Goal: Task Accomplishment & Management: Manage account settings

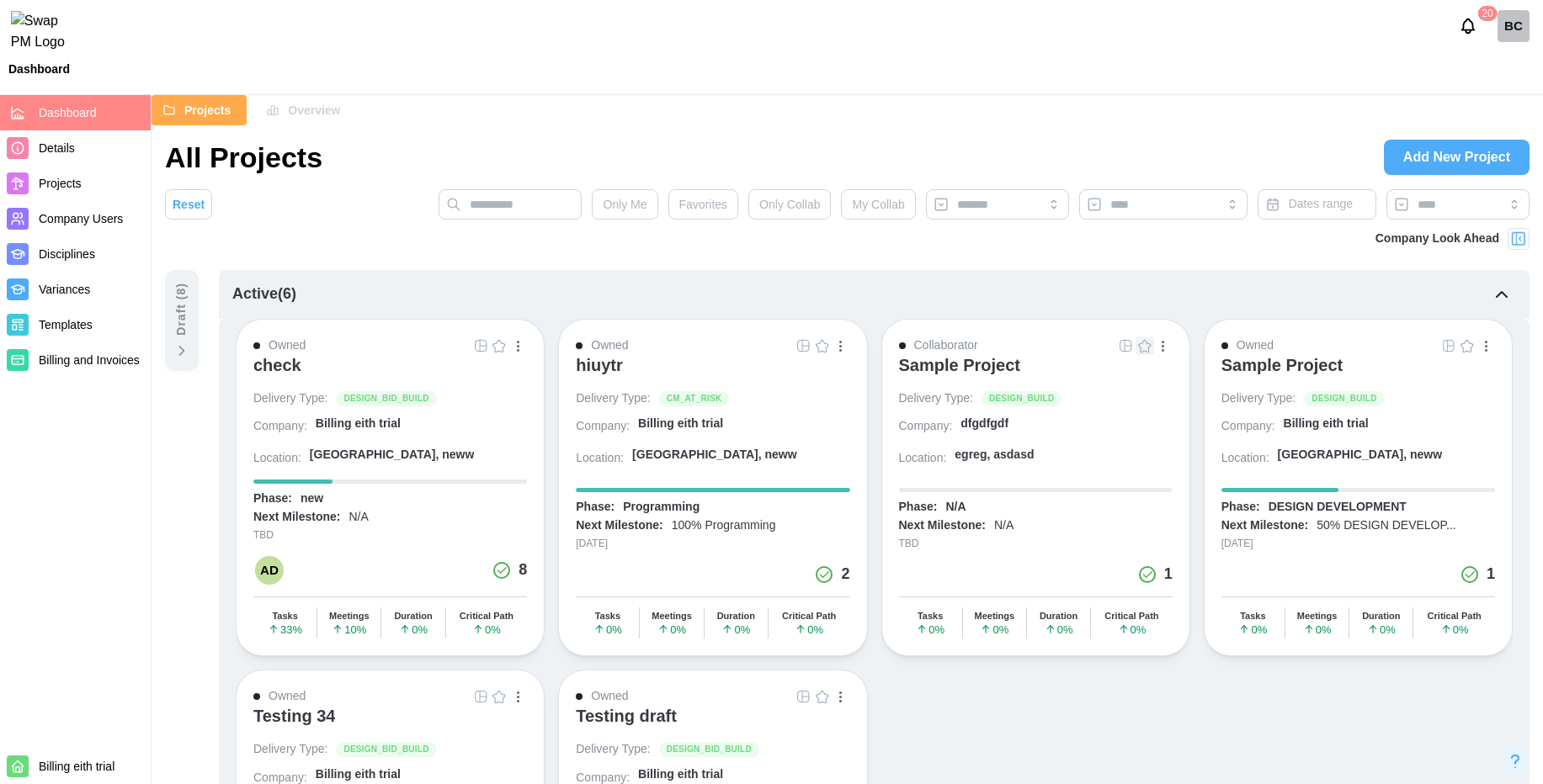
click at [482, 347] on img "button" at bounding box center [481, 346] width 14 height 14
click at [316, 105] on span "Overview" at bounding box center [314, 110] width 52 height 28
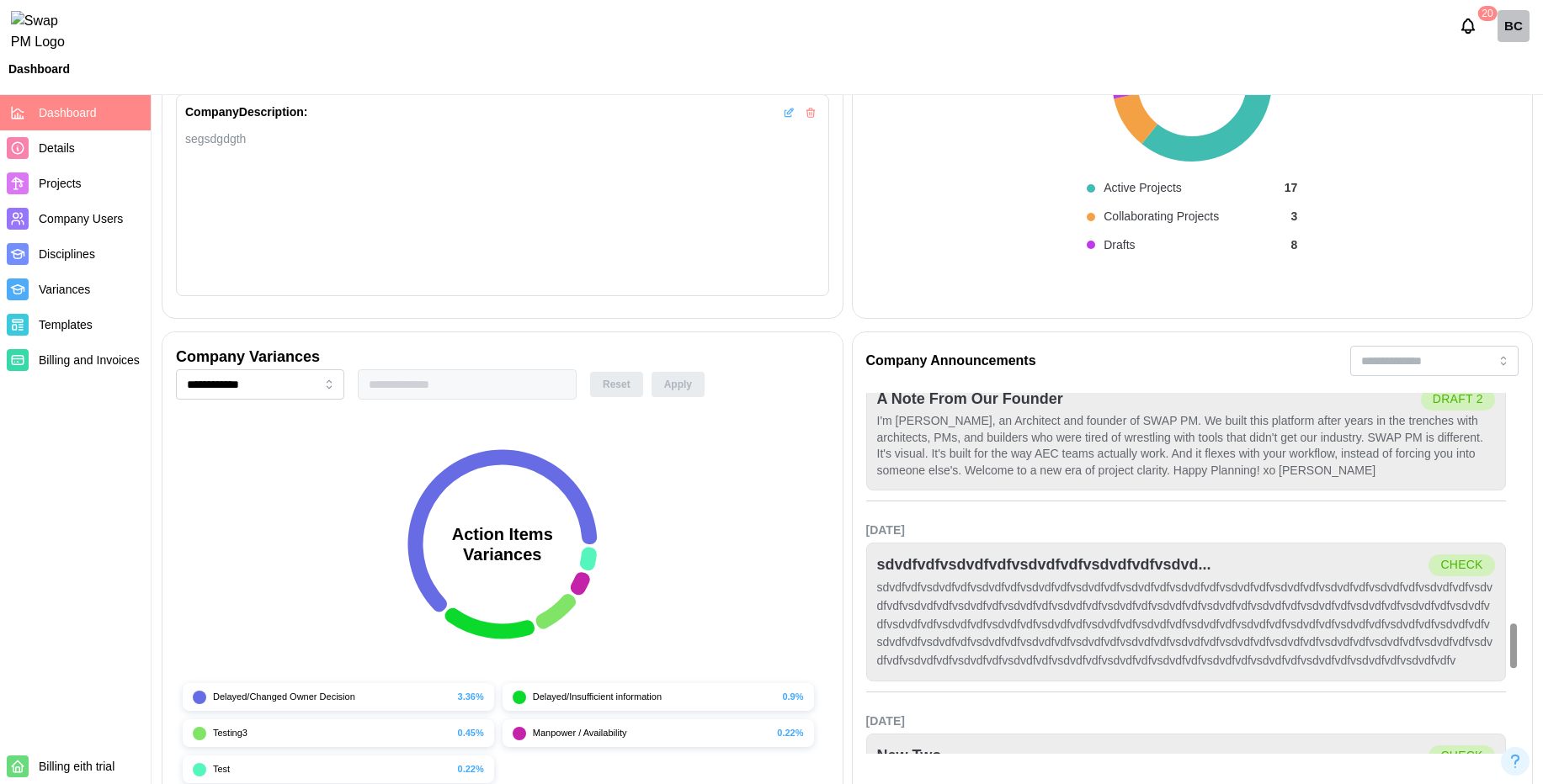
scroll to position [1839, 0]
click at [83, 187] on span "Projects" at bounding box center [91, 184] width 105 height 21
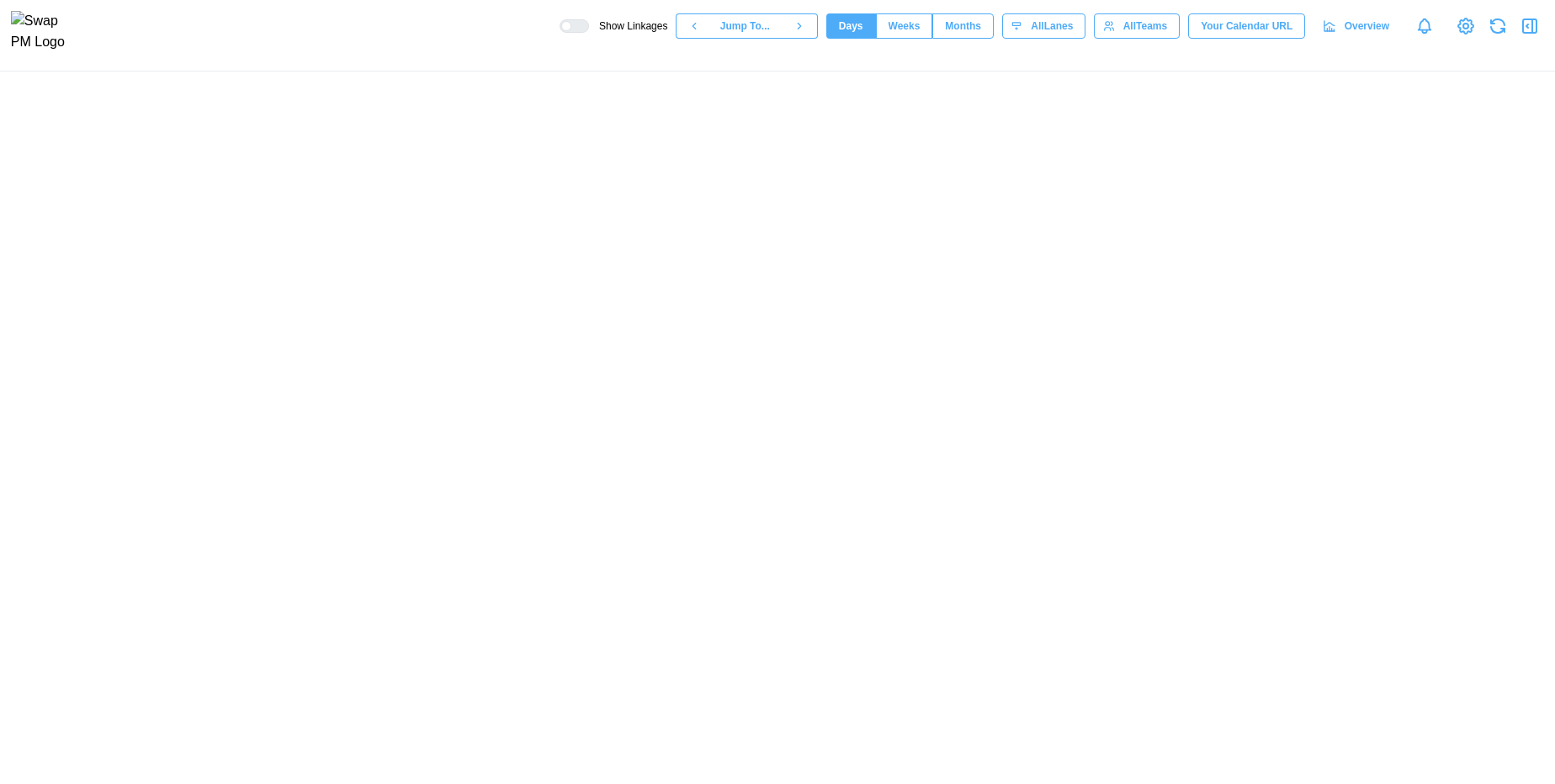
scroll to position [0, 15603]
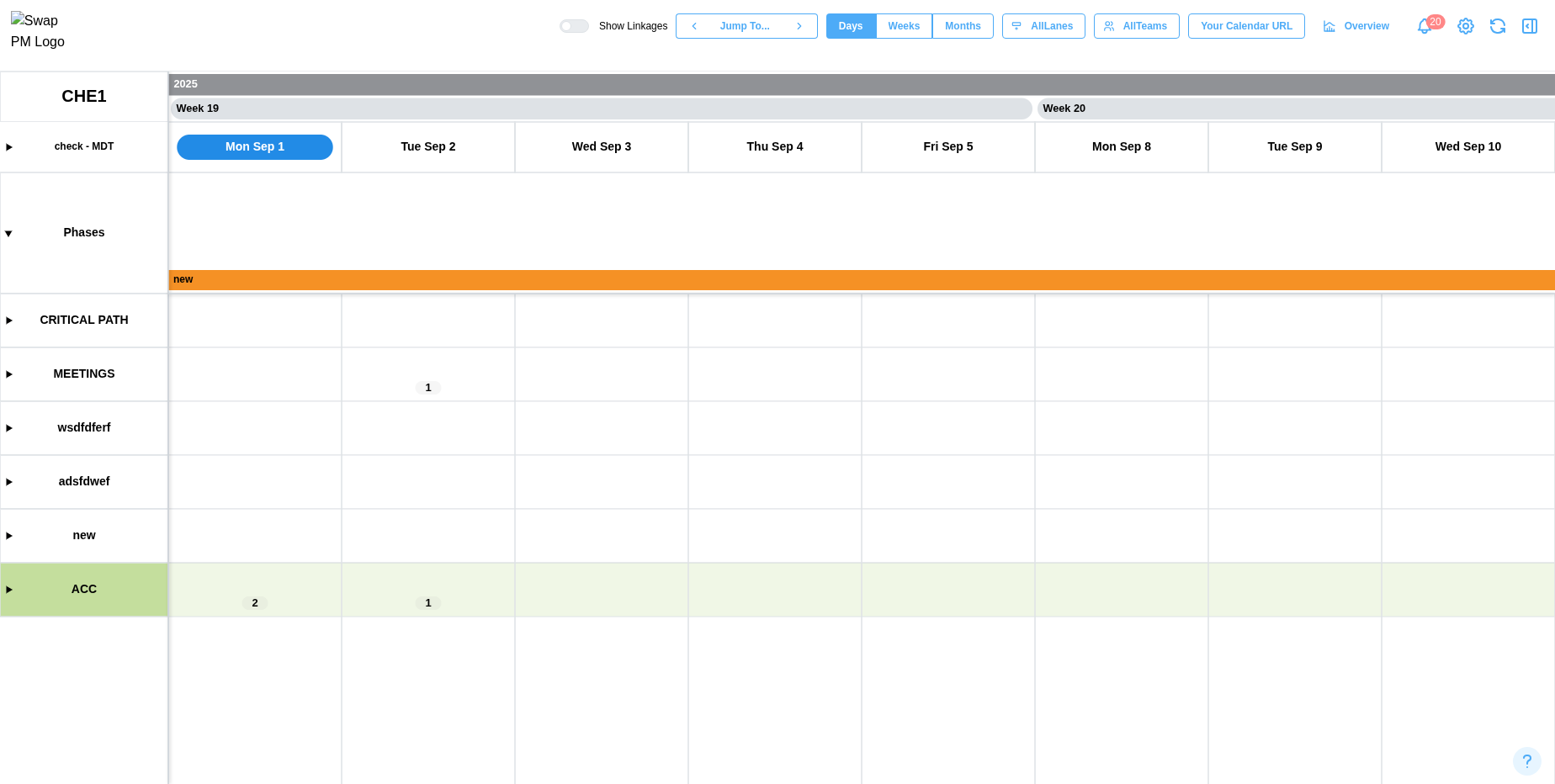
click at [399, 284] on canvas at bounding box center [778, 427] width 1555 height 713
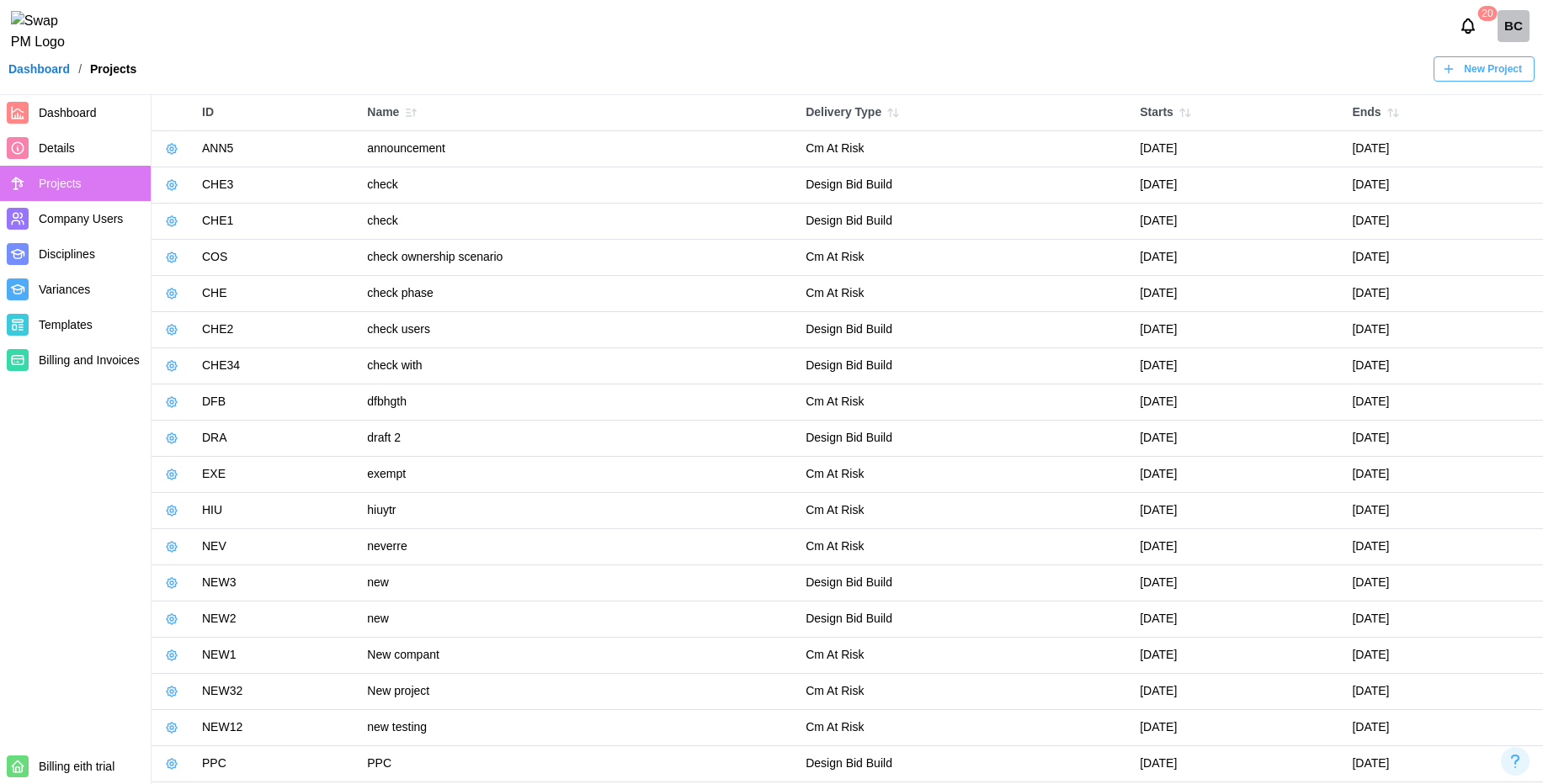
click at [169, 187] on icon "button" at bounding box center [172, 185] width 14 height 14
click at [209, 224] on div "Manage Project" at bounding box center [237, 223] width 85 height 14
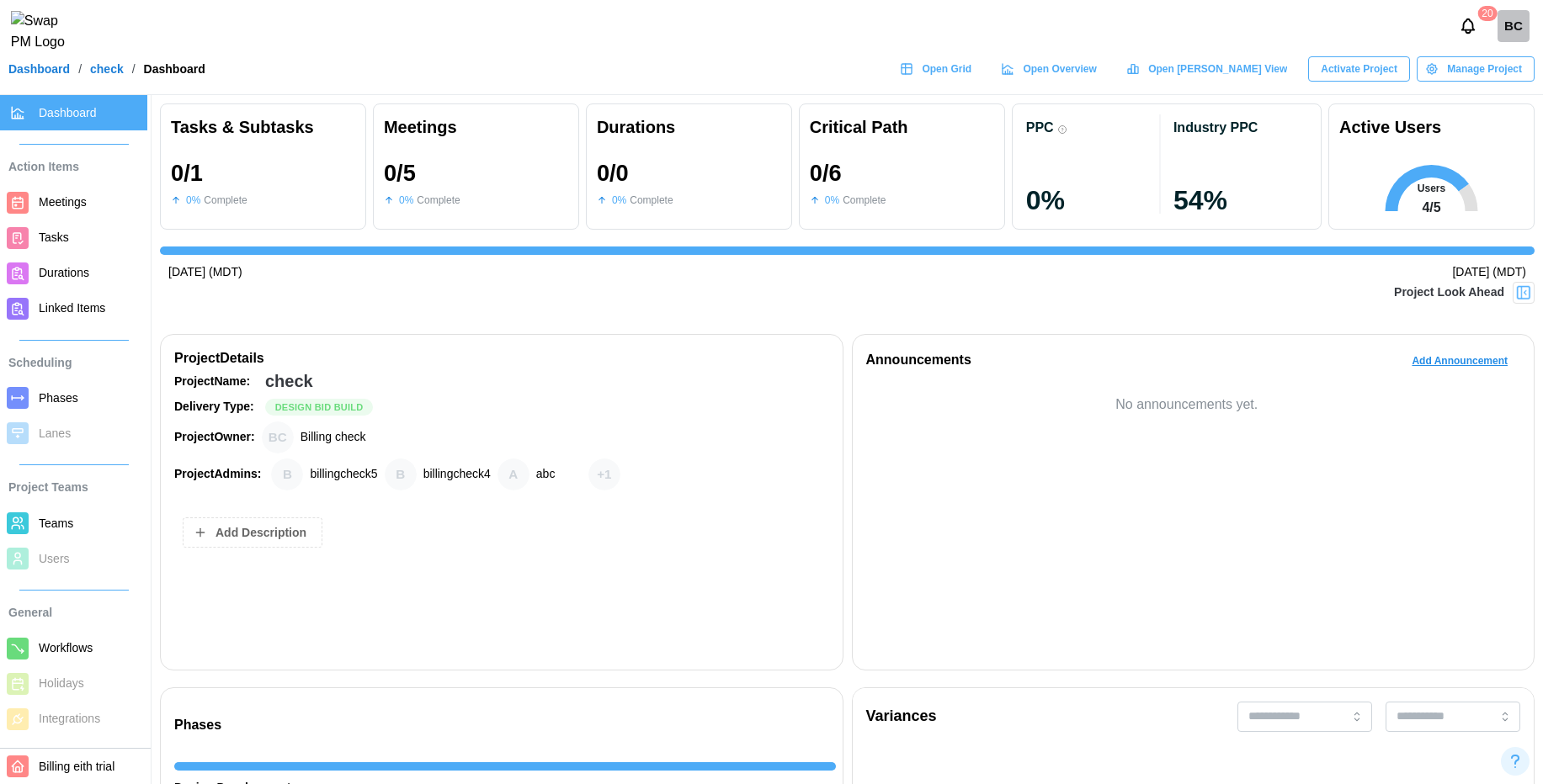
click at [49, 517] on span "Teams" at bounding box center [56, 524] width 34 height 14
click at [1517, 35] on div "BC" at bounding box center [1513, 26] width 32 height 32
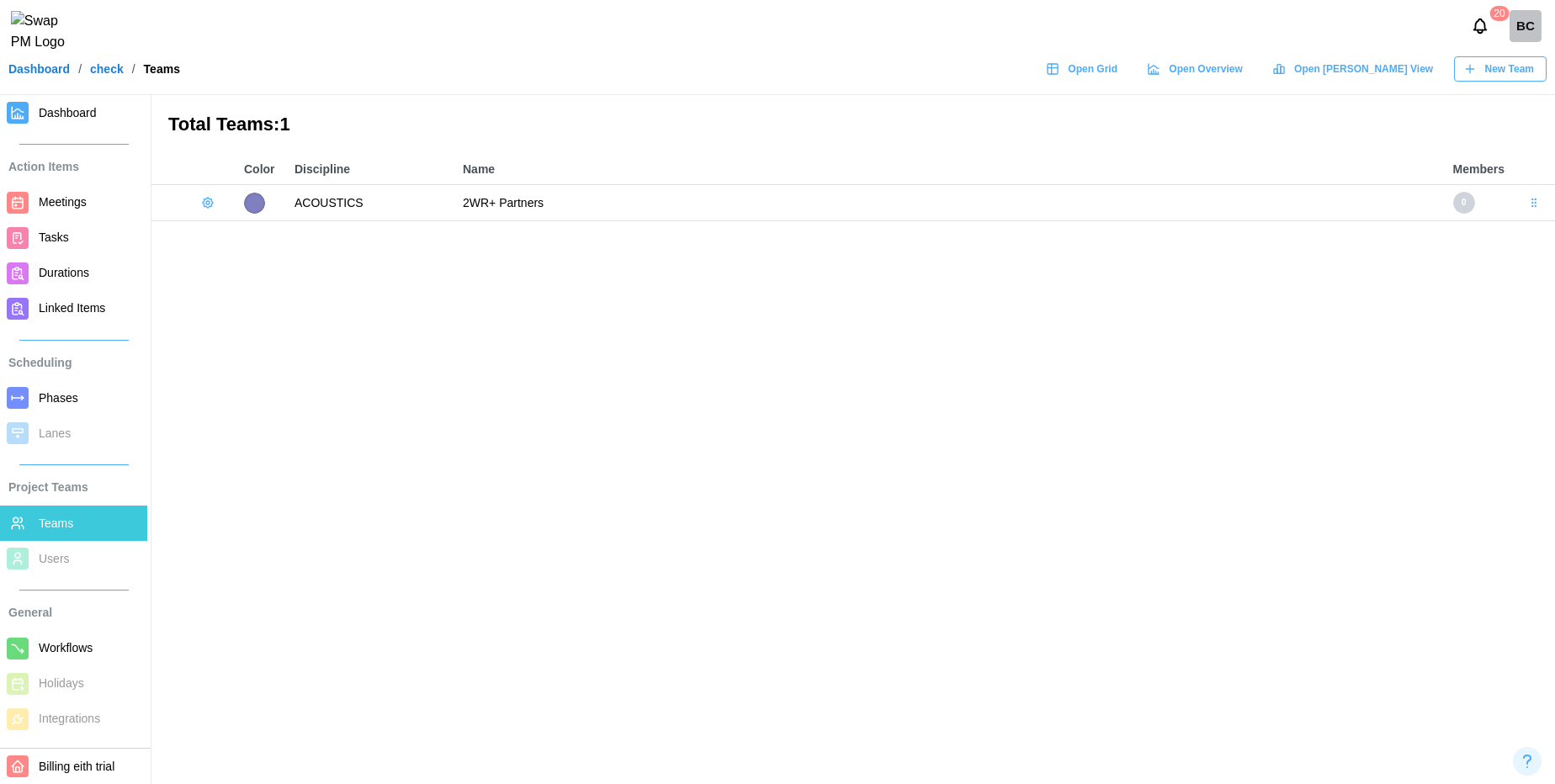
drag, startPoint x: 547, startPoint y: 205, endPoint x: 462, endPoint y: 204, distance: 85.0
click at [462, 204] on td "2WR+ Partners" at bounding box center [950, 203] width 991 height 36
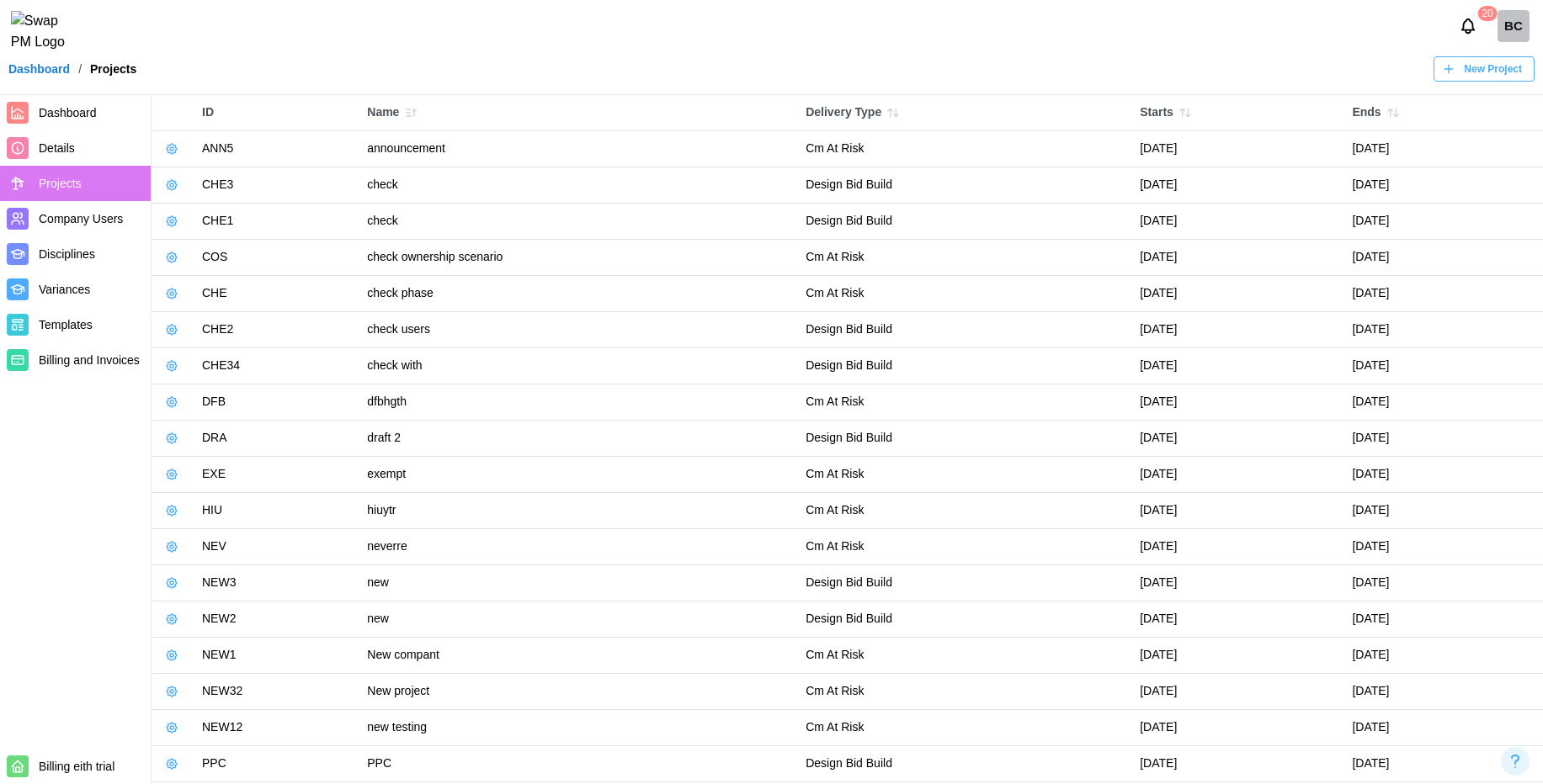
click at [163, 215] on button "button" at bounding box center [171, 221] width 23 height 23
click at [206, 254] on div "Manage Project" at bounding box center [237, 260] width 85 height 14
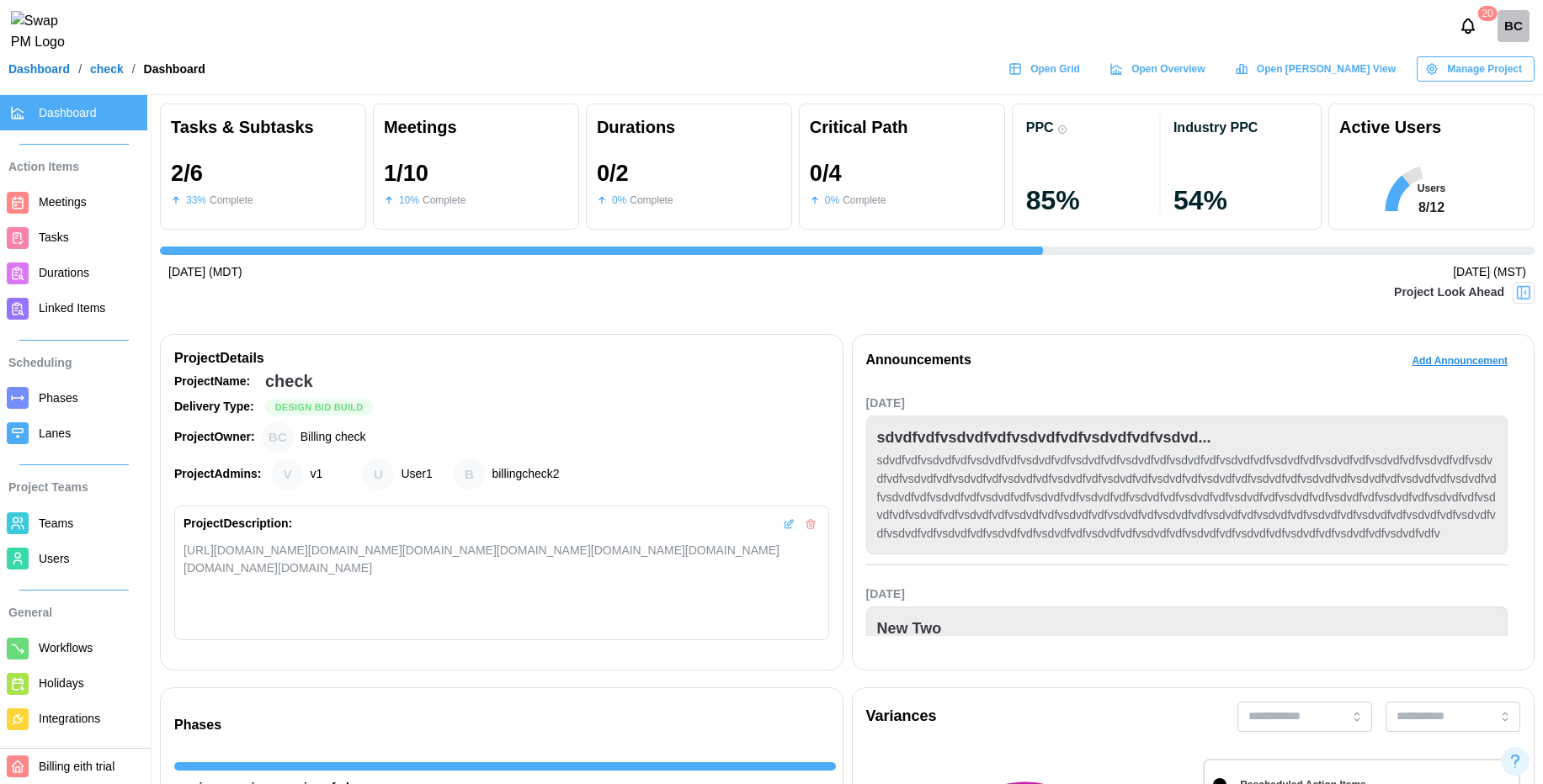
click at [63, 531] on span "Teams" at bounding box center [89, 524] width 101 height 21
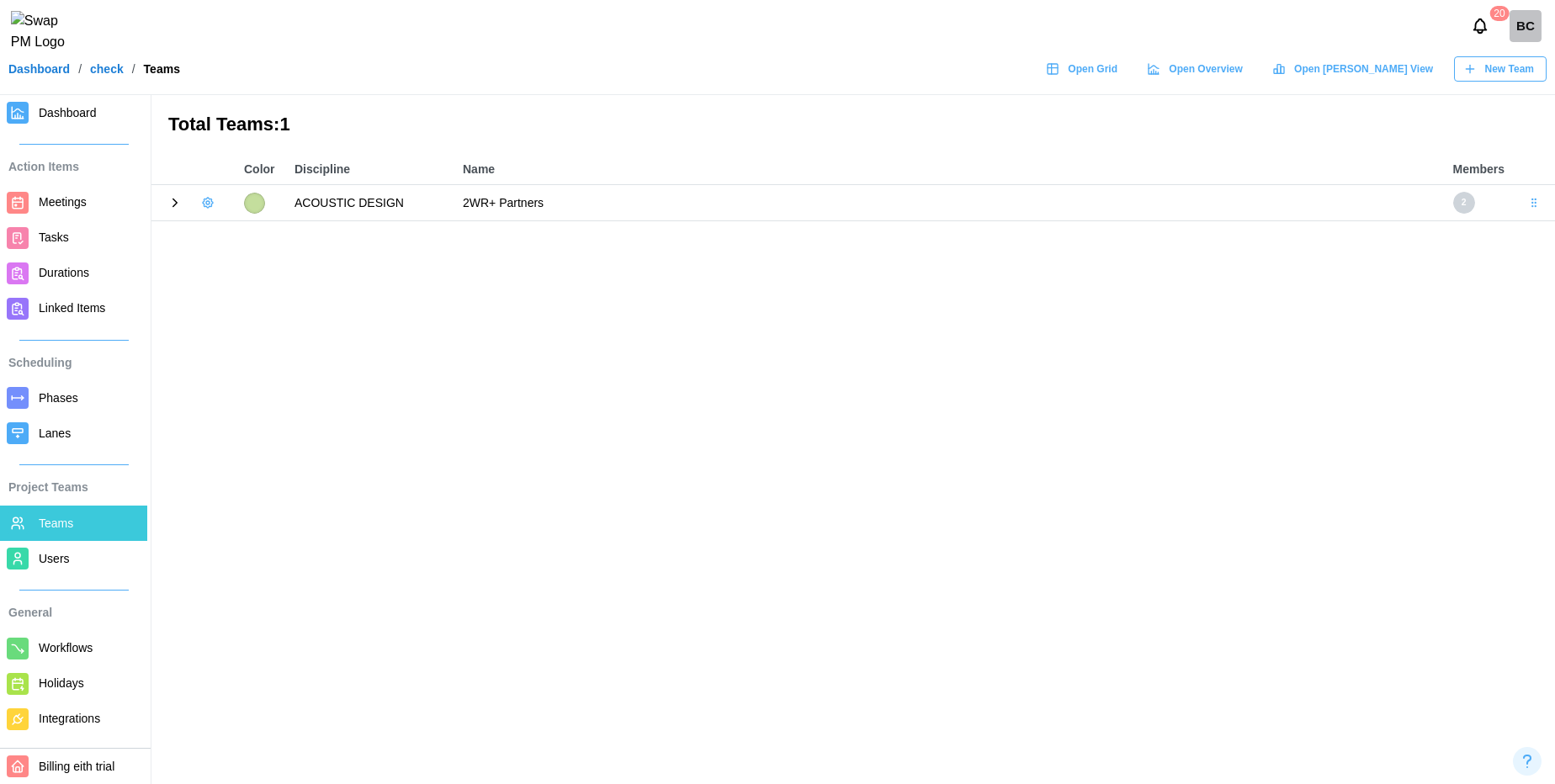
click at [48, 75] on link "Dashboard" at bounding box center [39, 69] width 61 height 12
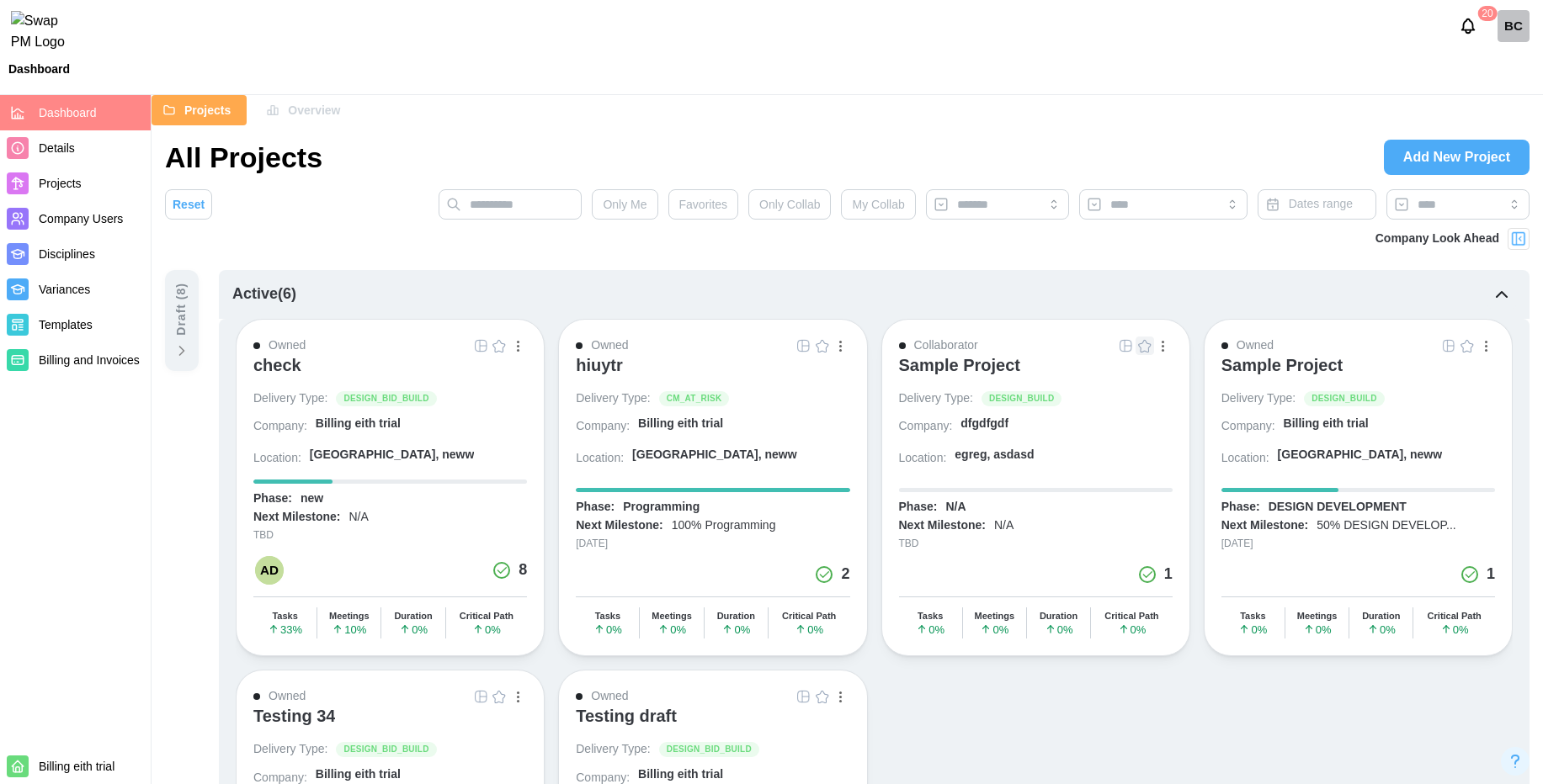
click at [56, 187] on span "Projects" at bounding box center [60, 183] width 43 height 14
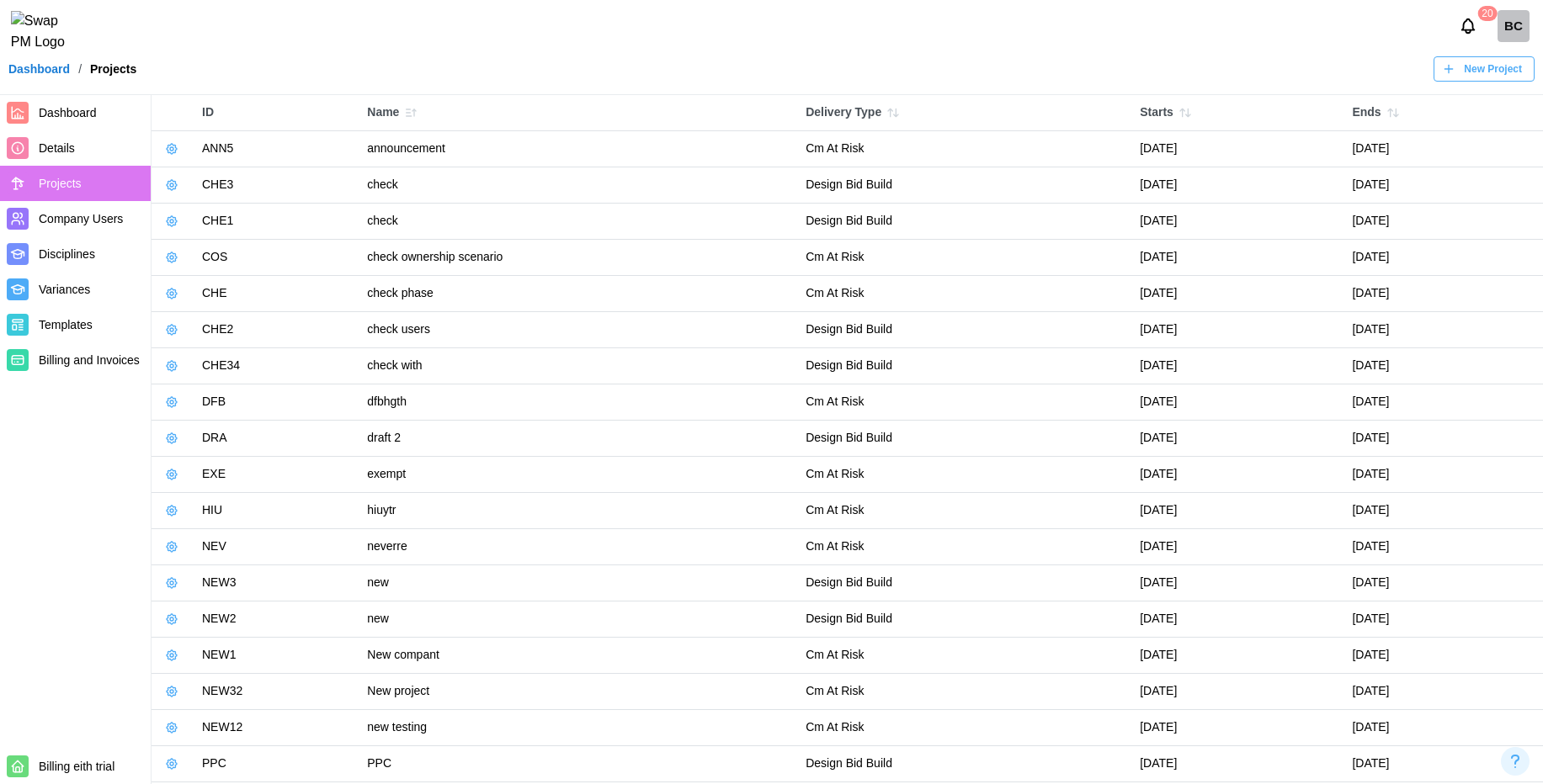
click at [178, 182] on button "button" at bounding box center [171, 185] width 23 height 23
click at [202, 219] on div "Manage Project" at bounding box center [237, 223] width 85 height 14
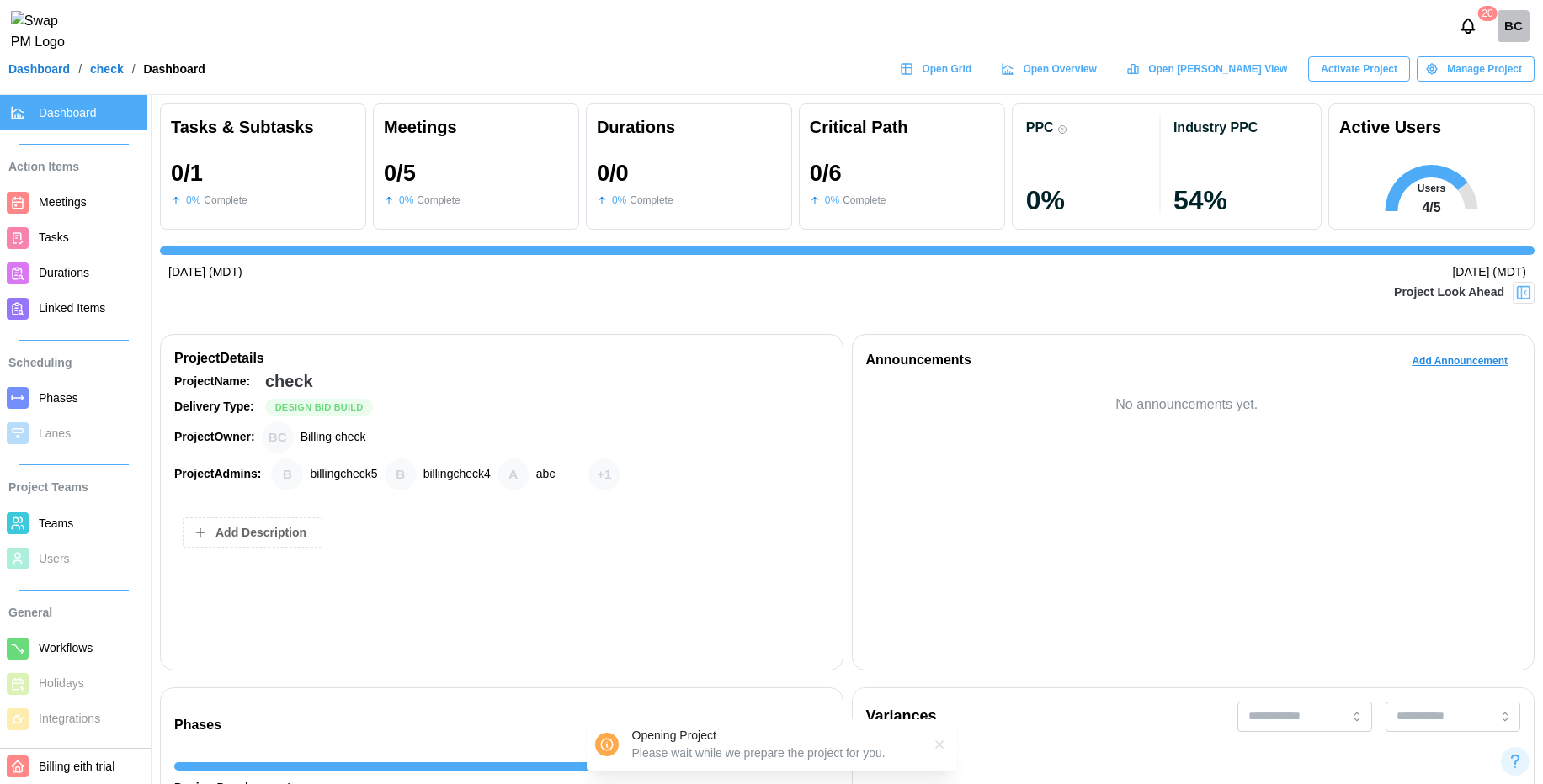
click at [51, 524] on span "Teams" at bounding box center [56, 524] width 34 height 14
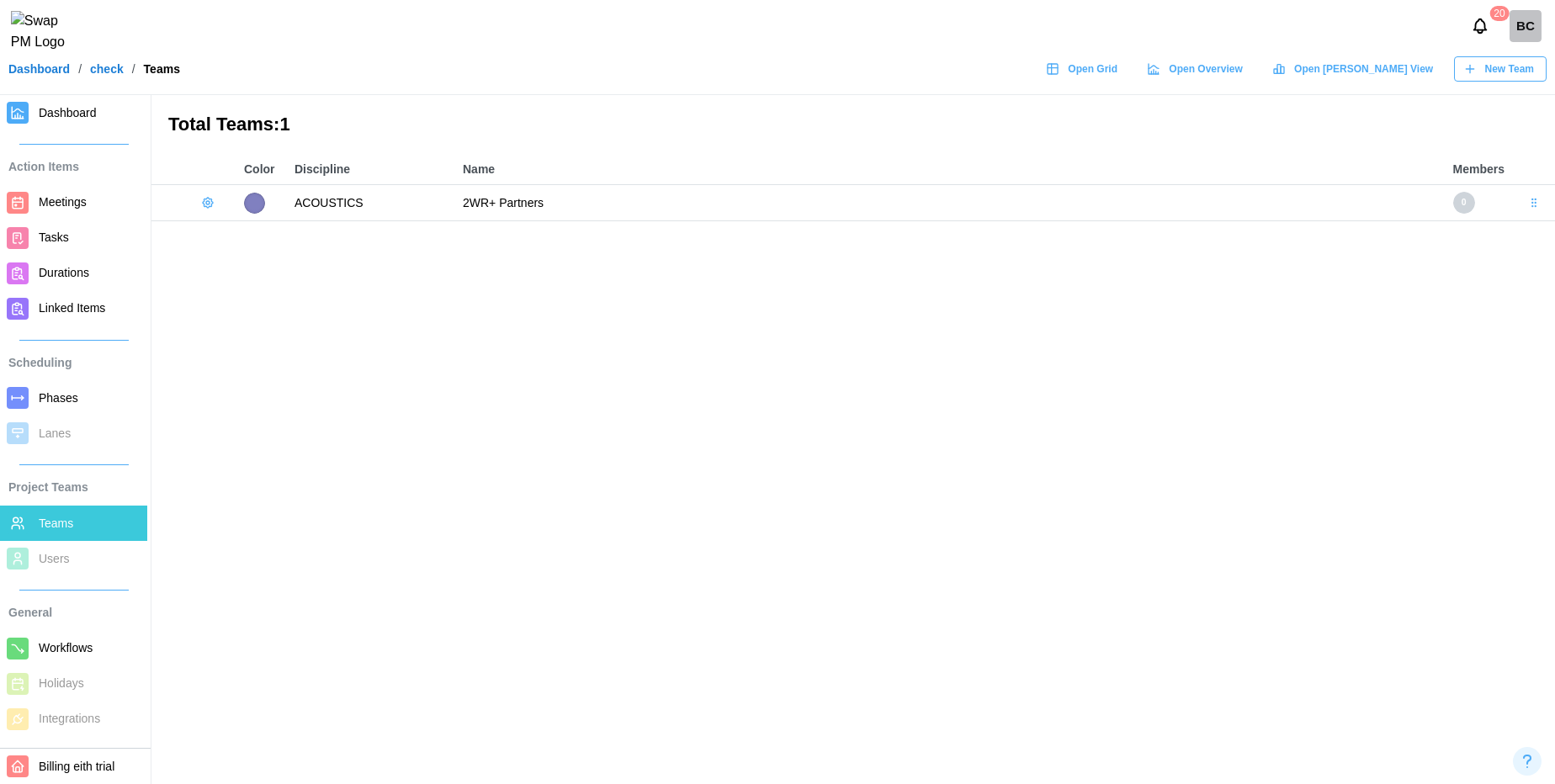
click at [53, 94] on header "20 BC Dashboard / check / Teams Open Grid Open Overview Open Gantt View New Team" at bounding box center [778, 47] width 1555 height 95
click at [51, 109] on span "Dashboard" at bounding box center [68, 113] width 58 height 14
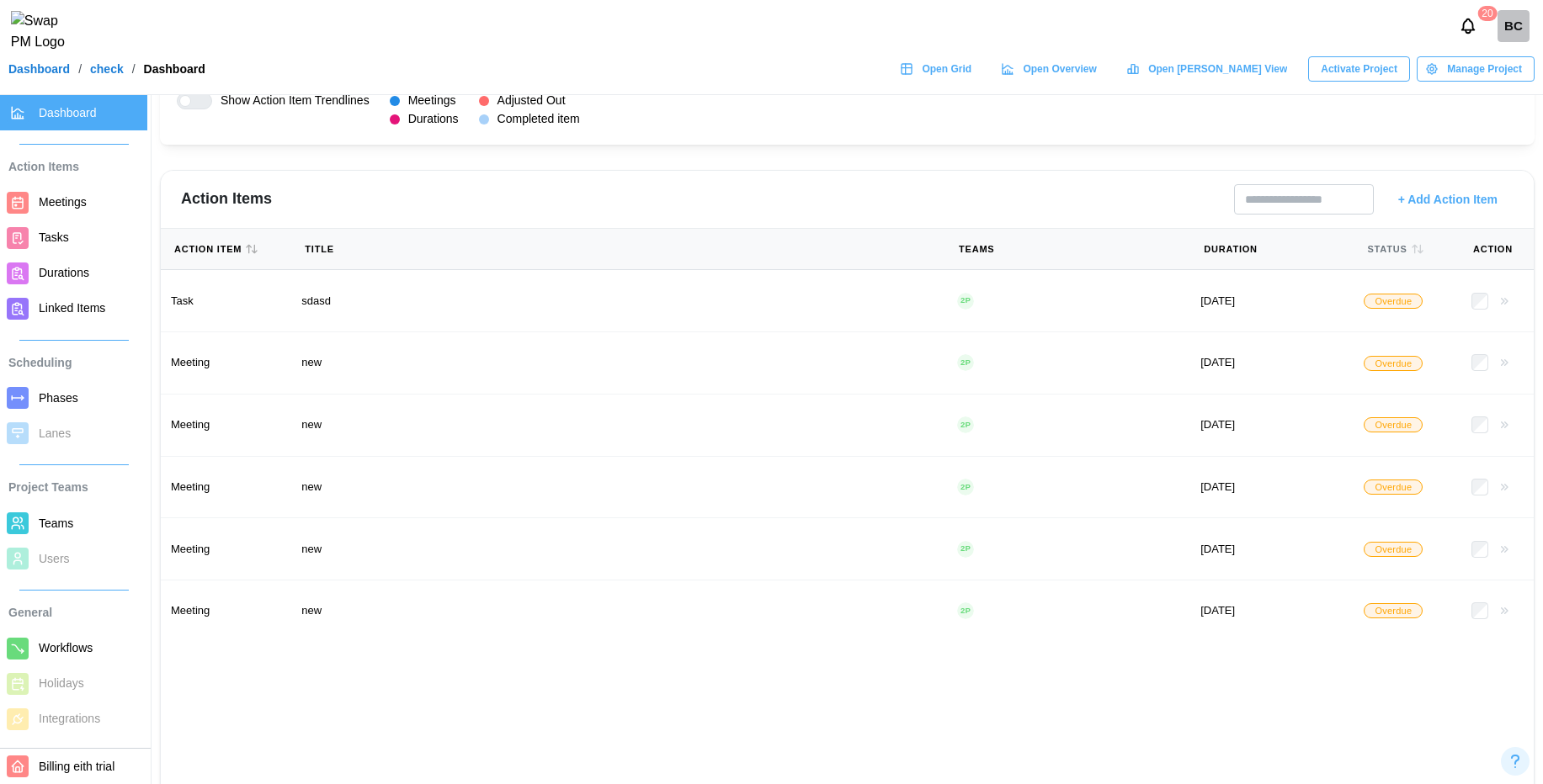
scroll to position [1715, 0]
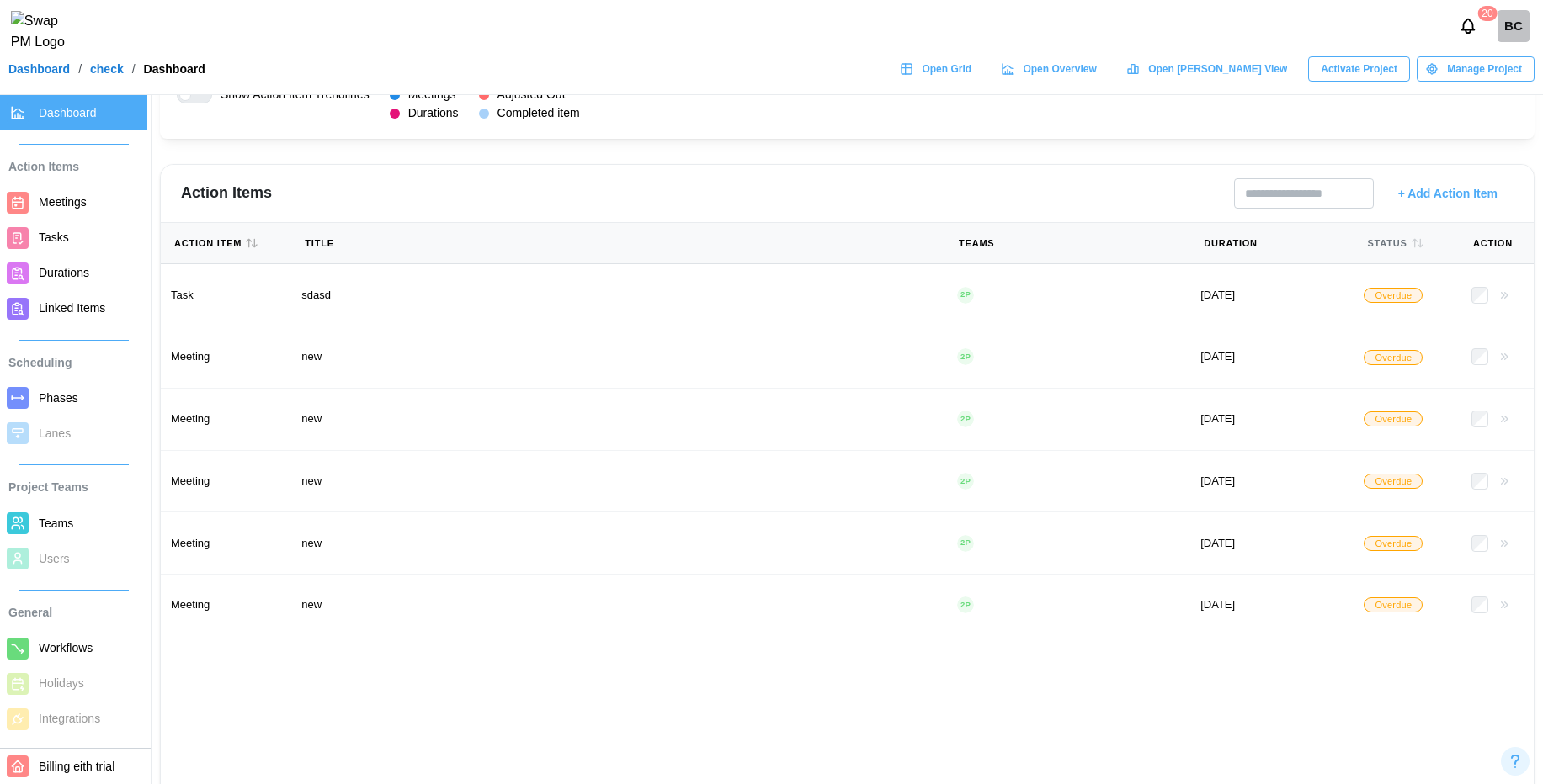
click at [224, 241] on button "Action Item" at bounding box center [217, 243] width 84 height 14
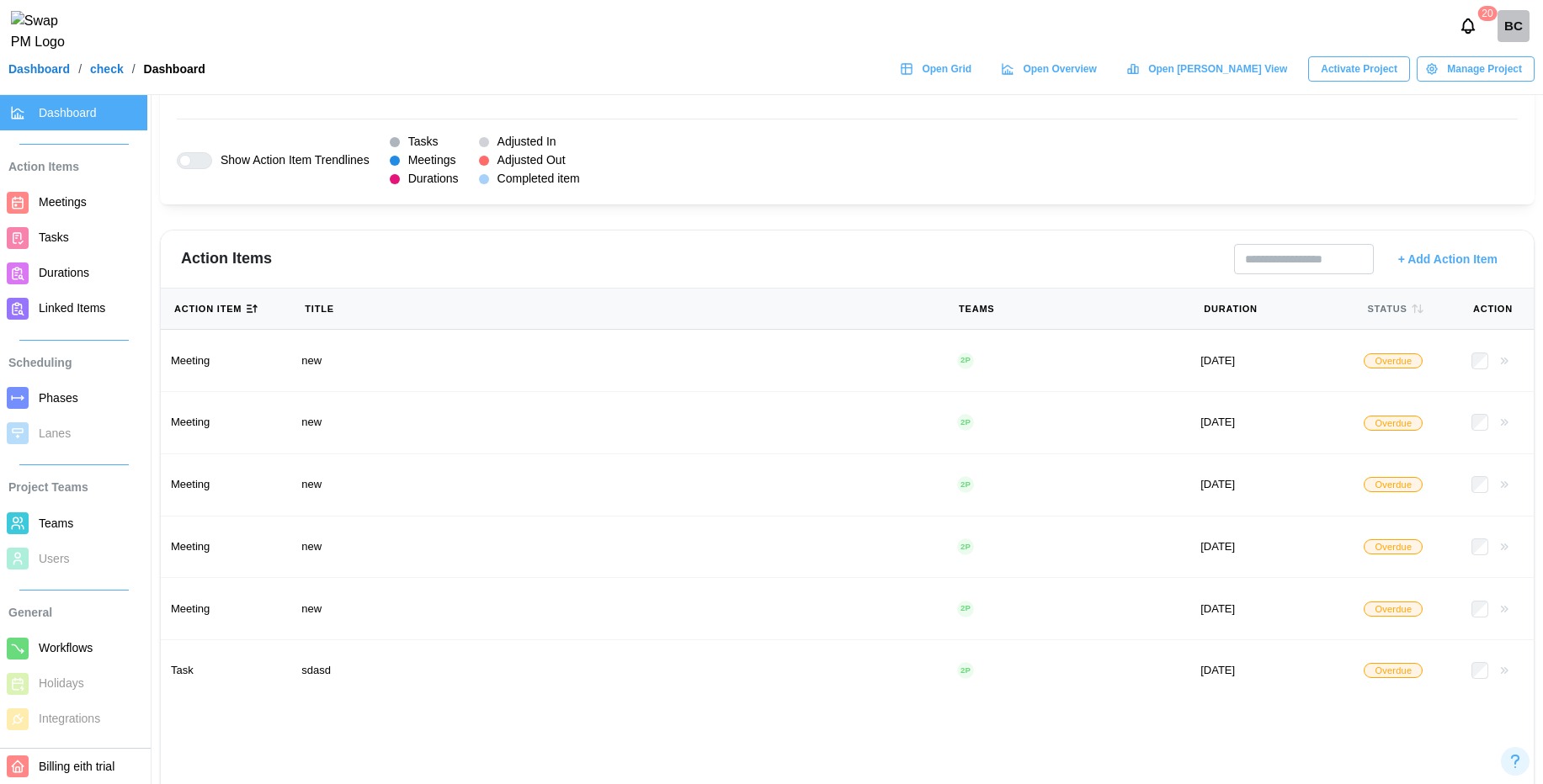
scroll to position [1792, 0]
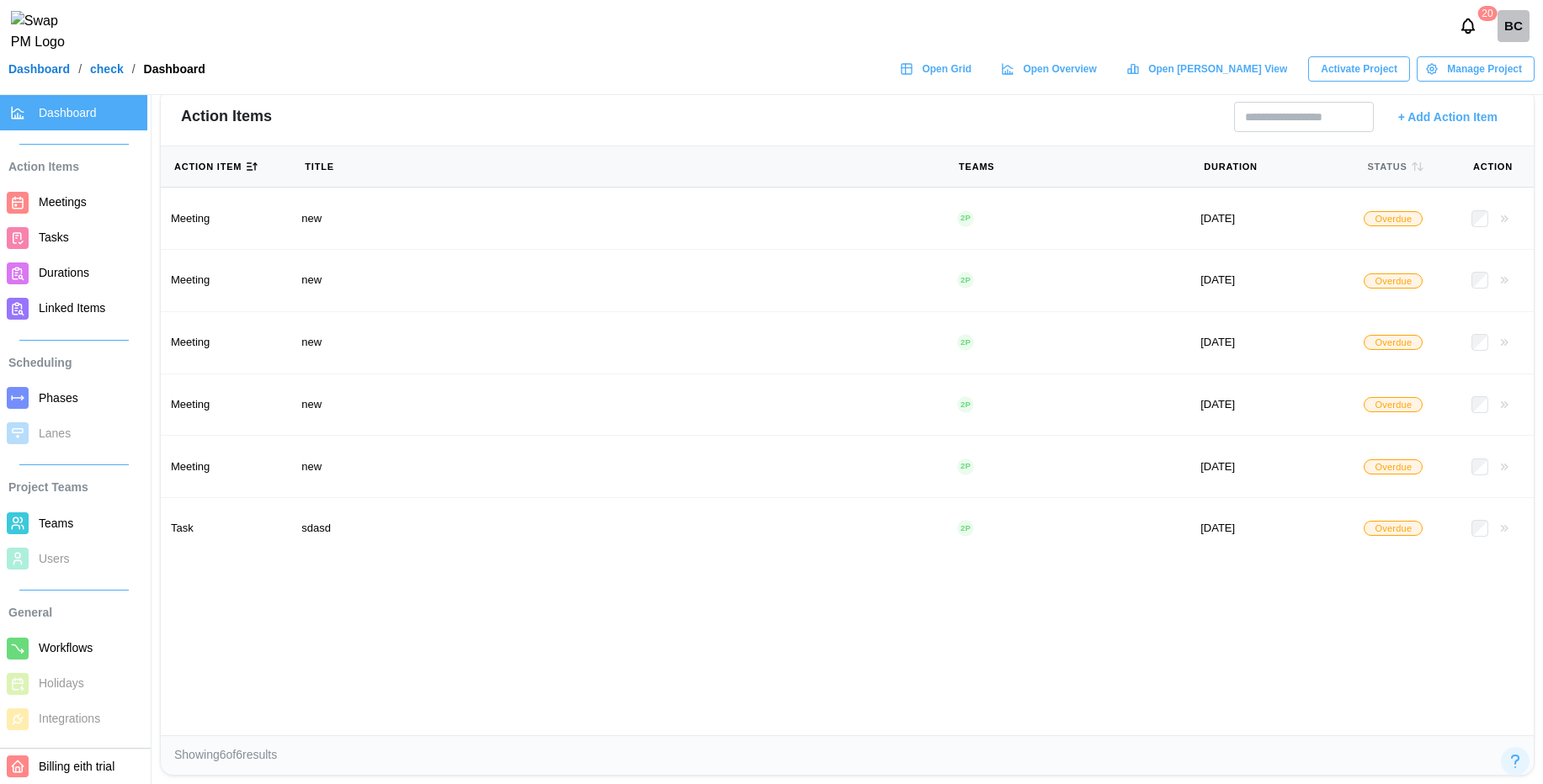
click at [254, 172] on icon "button" at bounding box center [252, 167] width 14 height 14
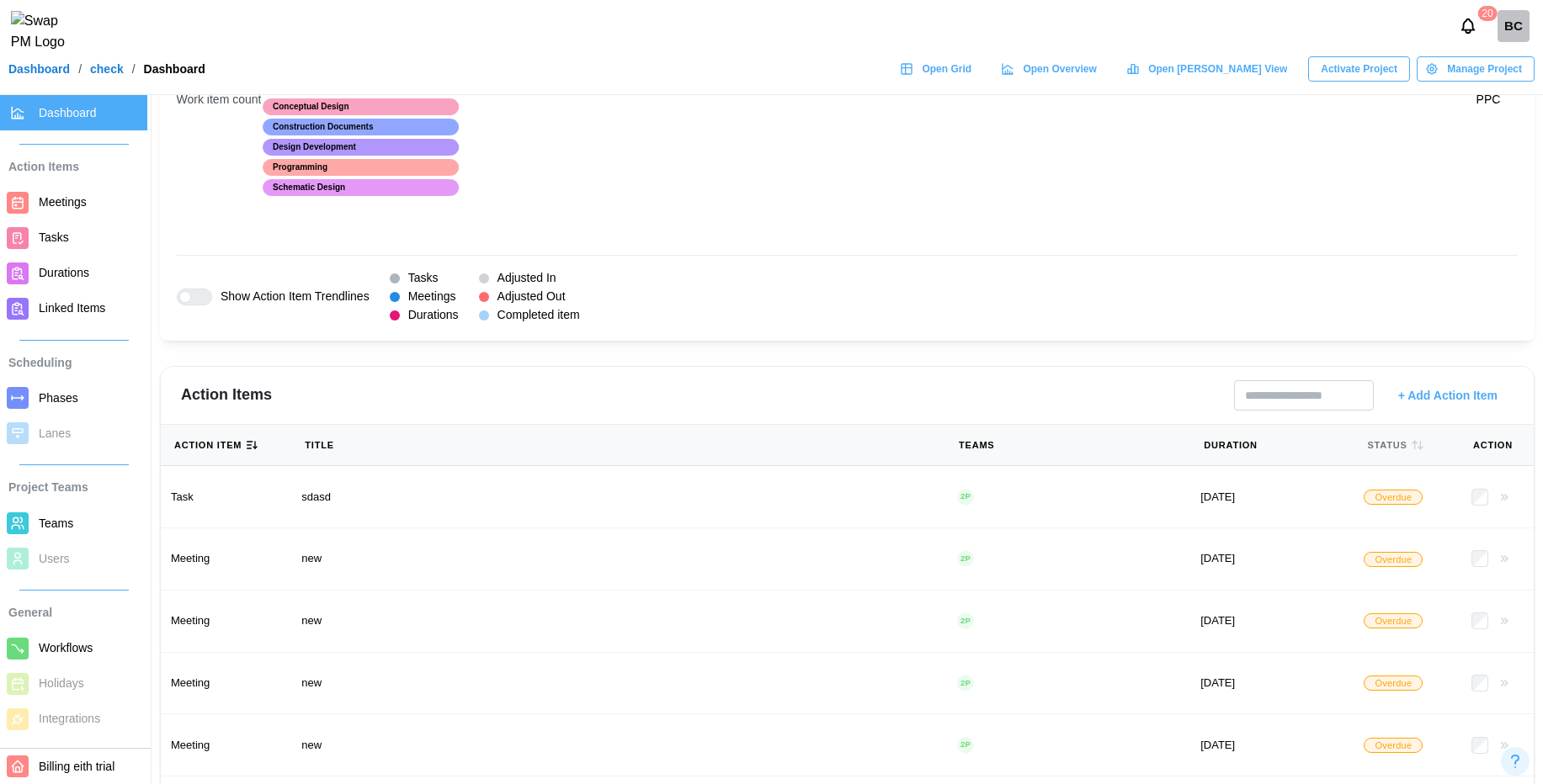
click at [256, 444] on icon "button" at bounding box center [252, 445] width 14 height 14
click at [248, 438] on icon "button" at bounding box center [252, 445] width 14 height 14
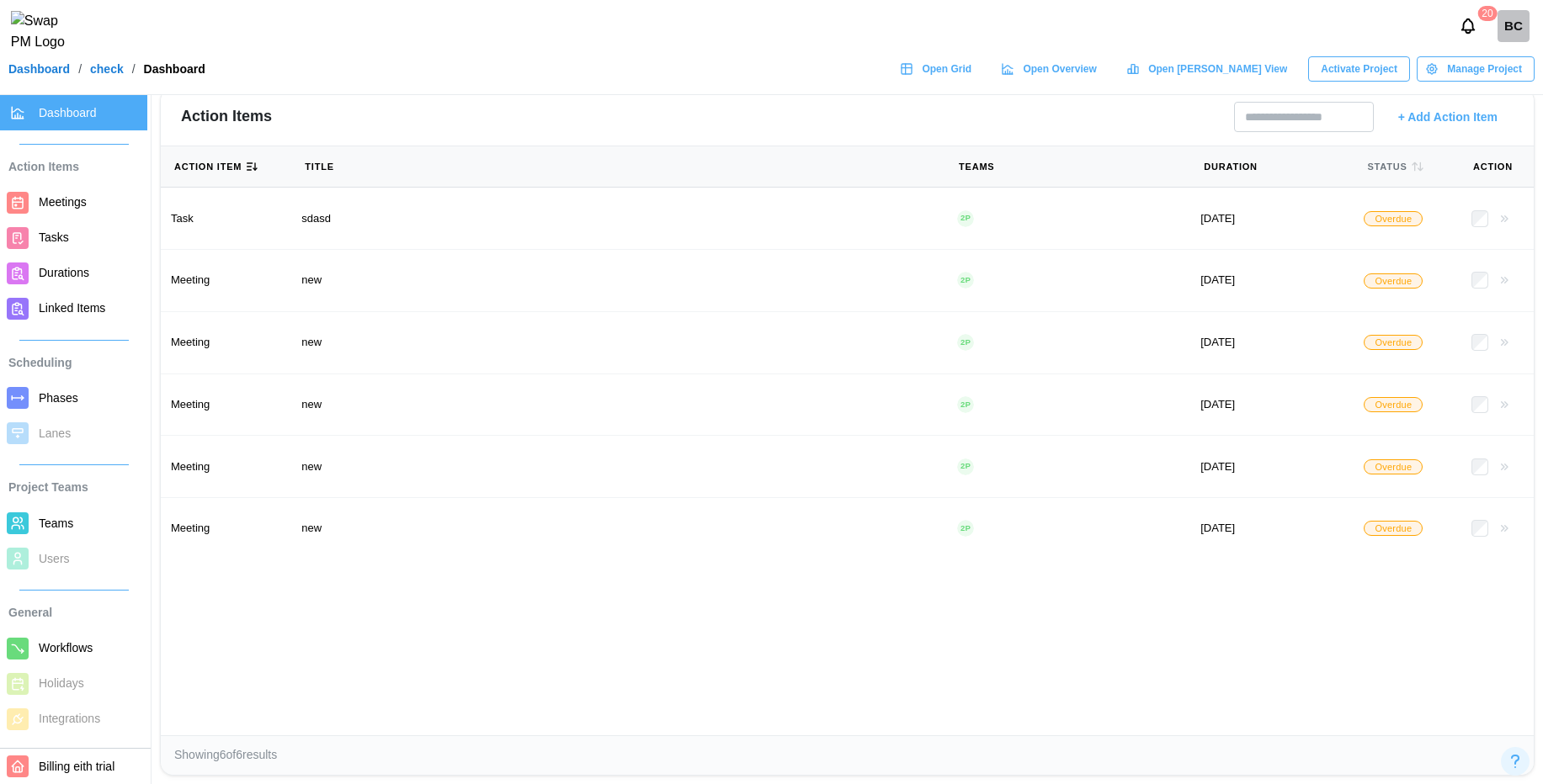
click at [247, 160] on icon "button" at bounding box center [252, 167] width 14 height 14
click at [255, 165] on icon "button" at bounding box center [255, 167] width 0 height 7
click at [65, 528] on span "Teams" at bounding box center [56, 524] width 34 height 14
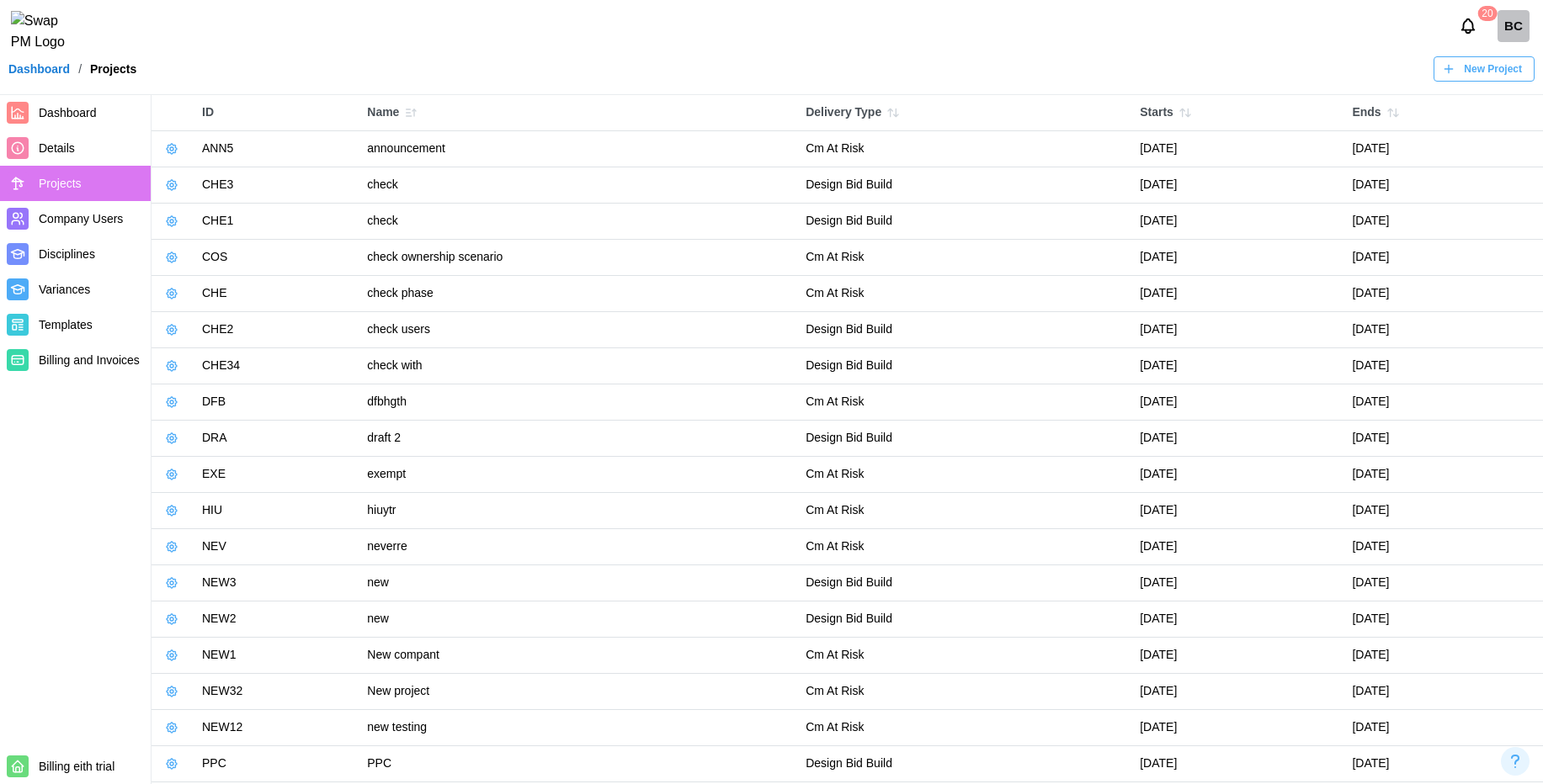
click at [87, 102] on span "Dashboard" at bounding box center [91, 113] width 105 height 21
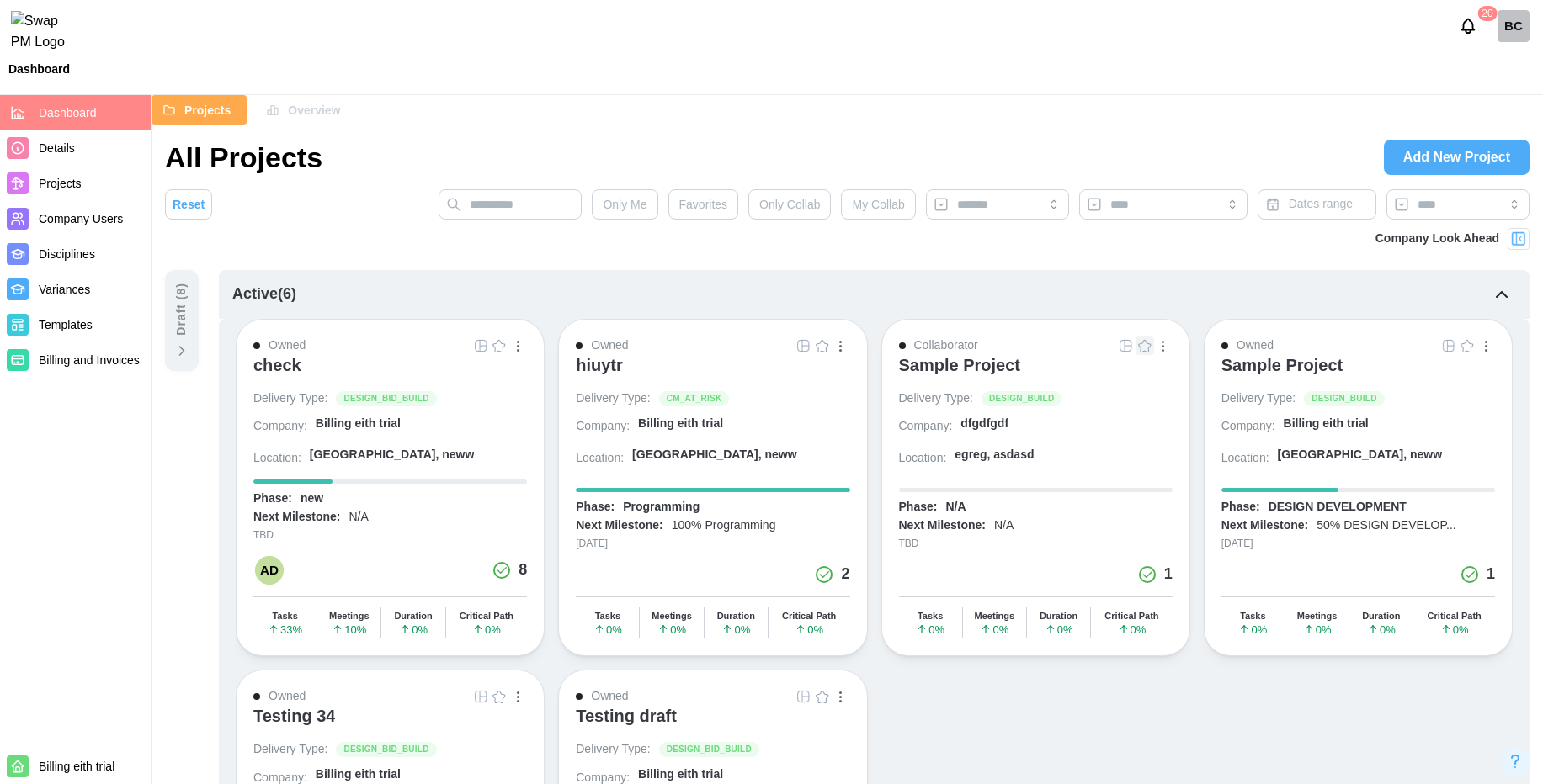
click at [274, 104] on icon "button" at bounding box center [273, 110] width 14 height 14
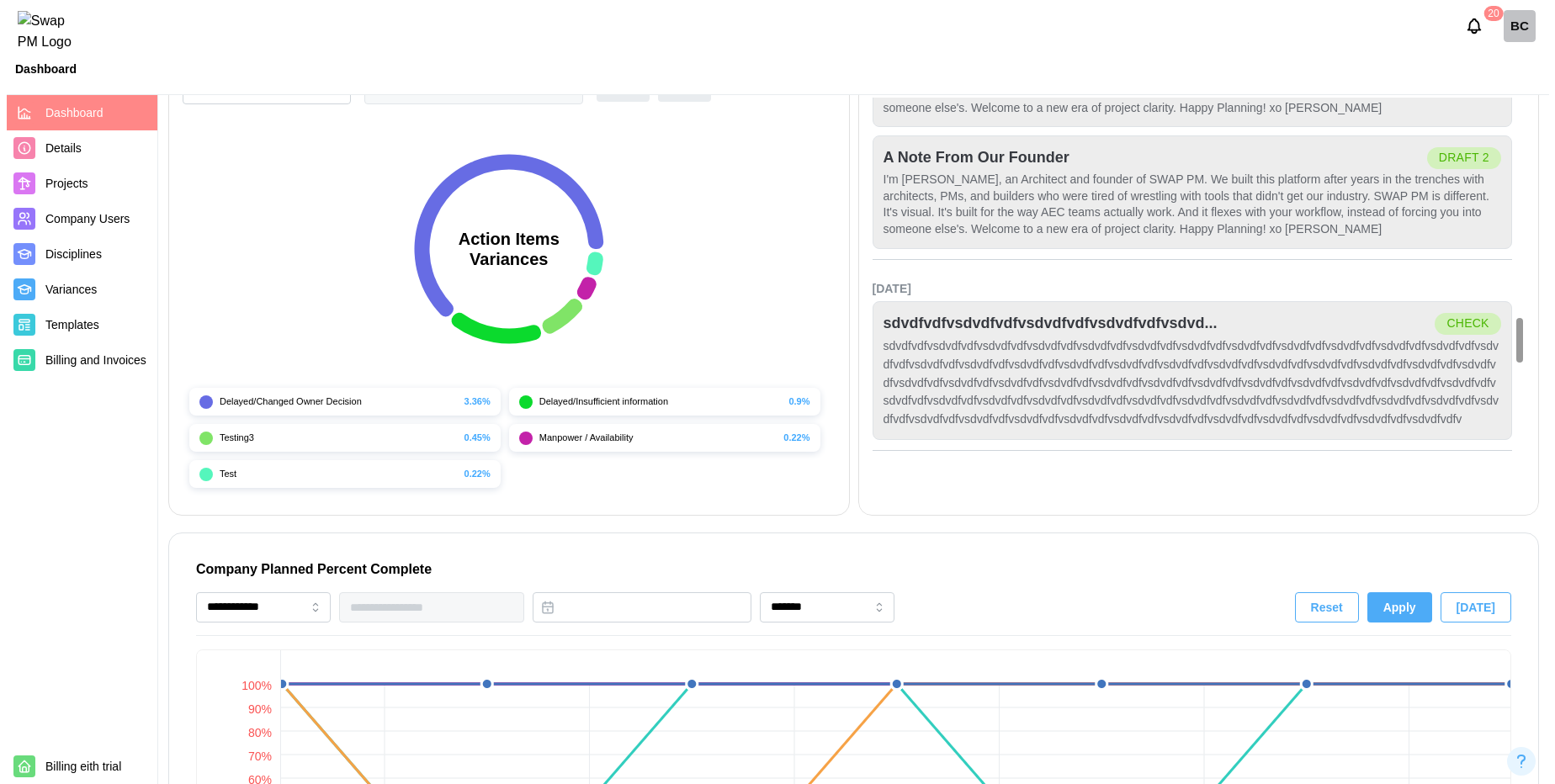
scroll to position [1800, 0]
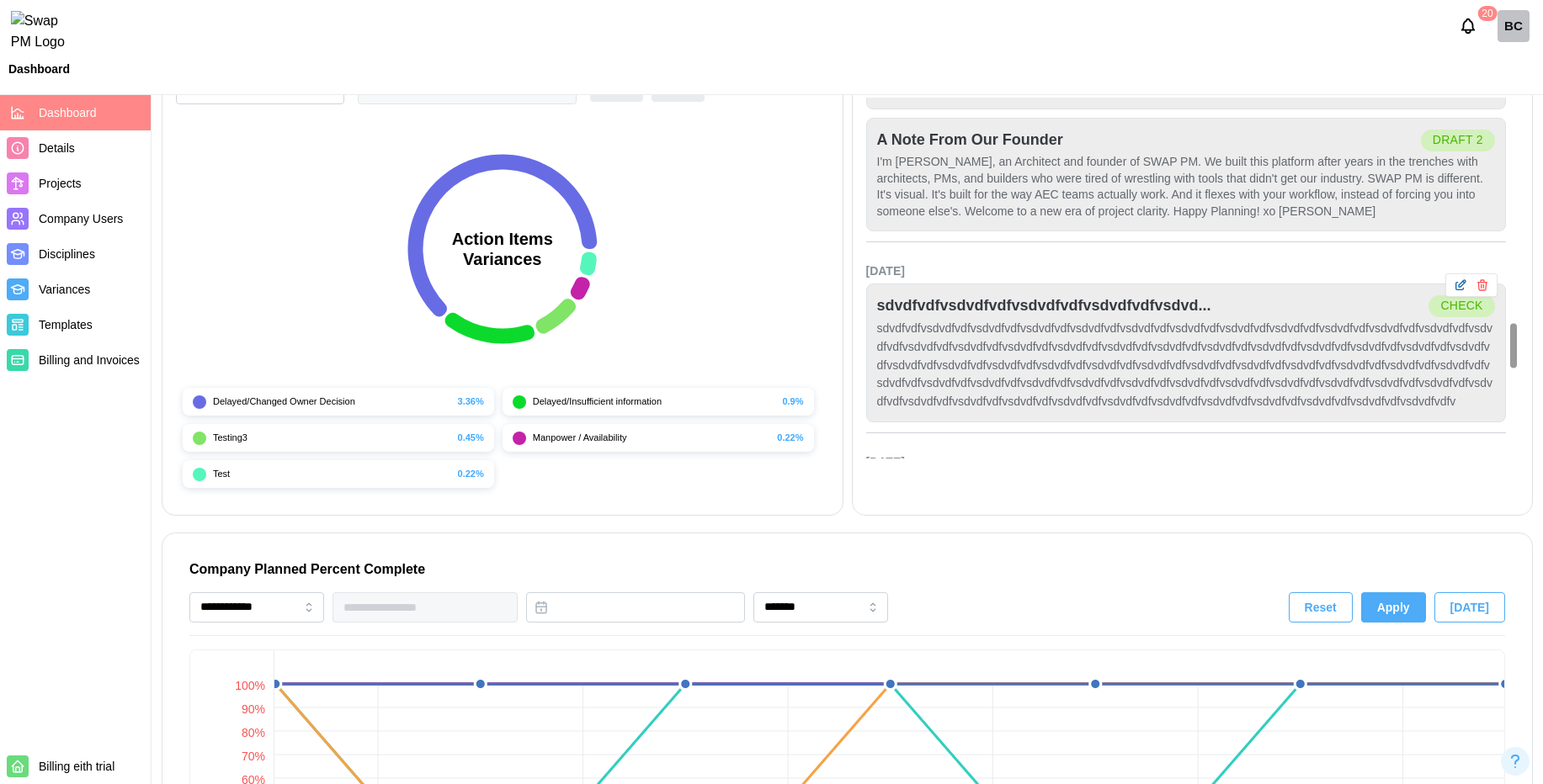
click at [1462, 285] on icon "button" at bounding box center [1460, 285] width 14 height 14
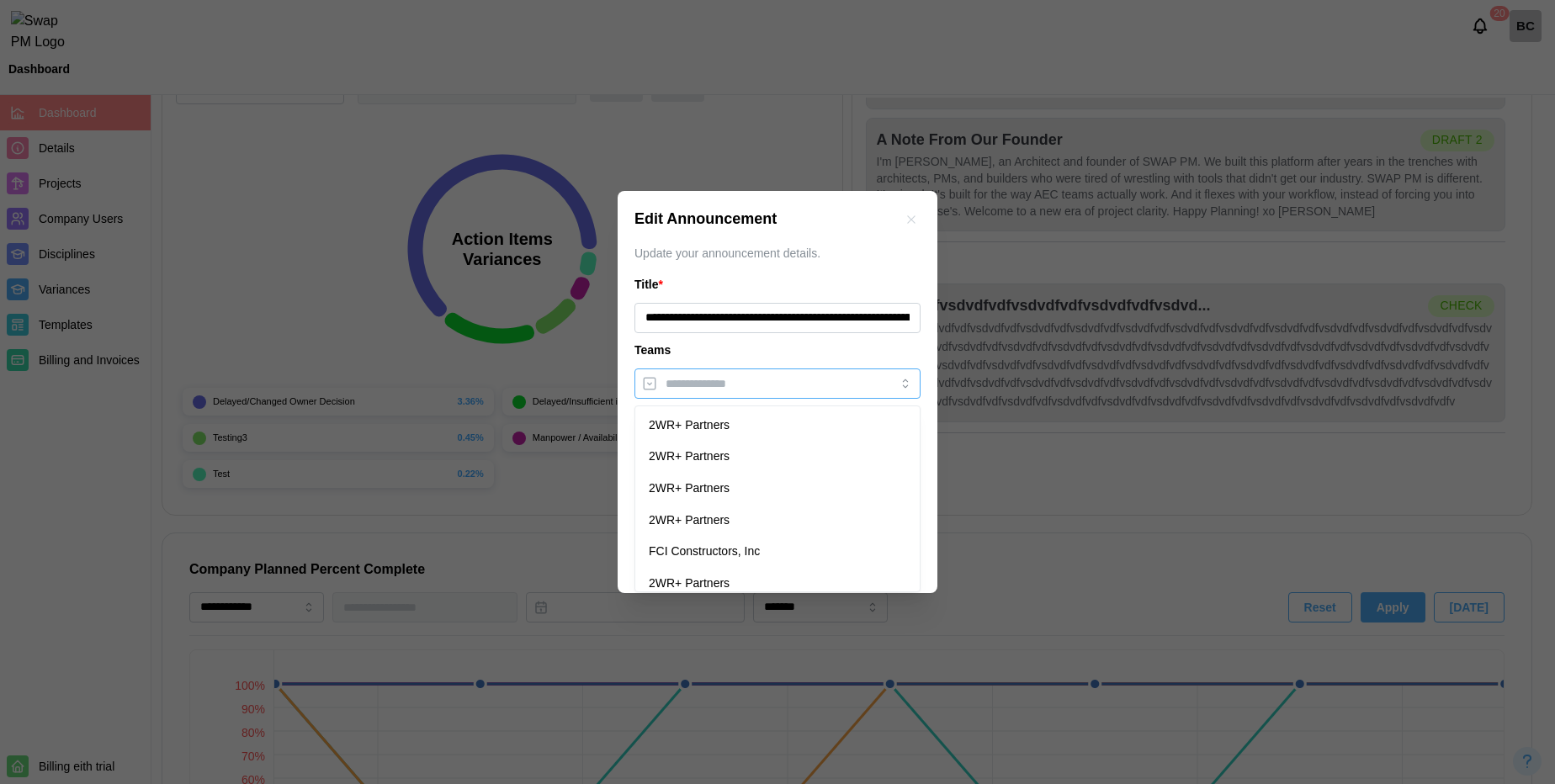
click at [765, 382] on input "search" at bounding box center [762, 383] width 194 height 14
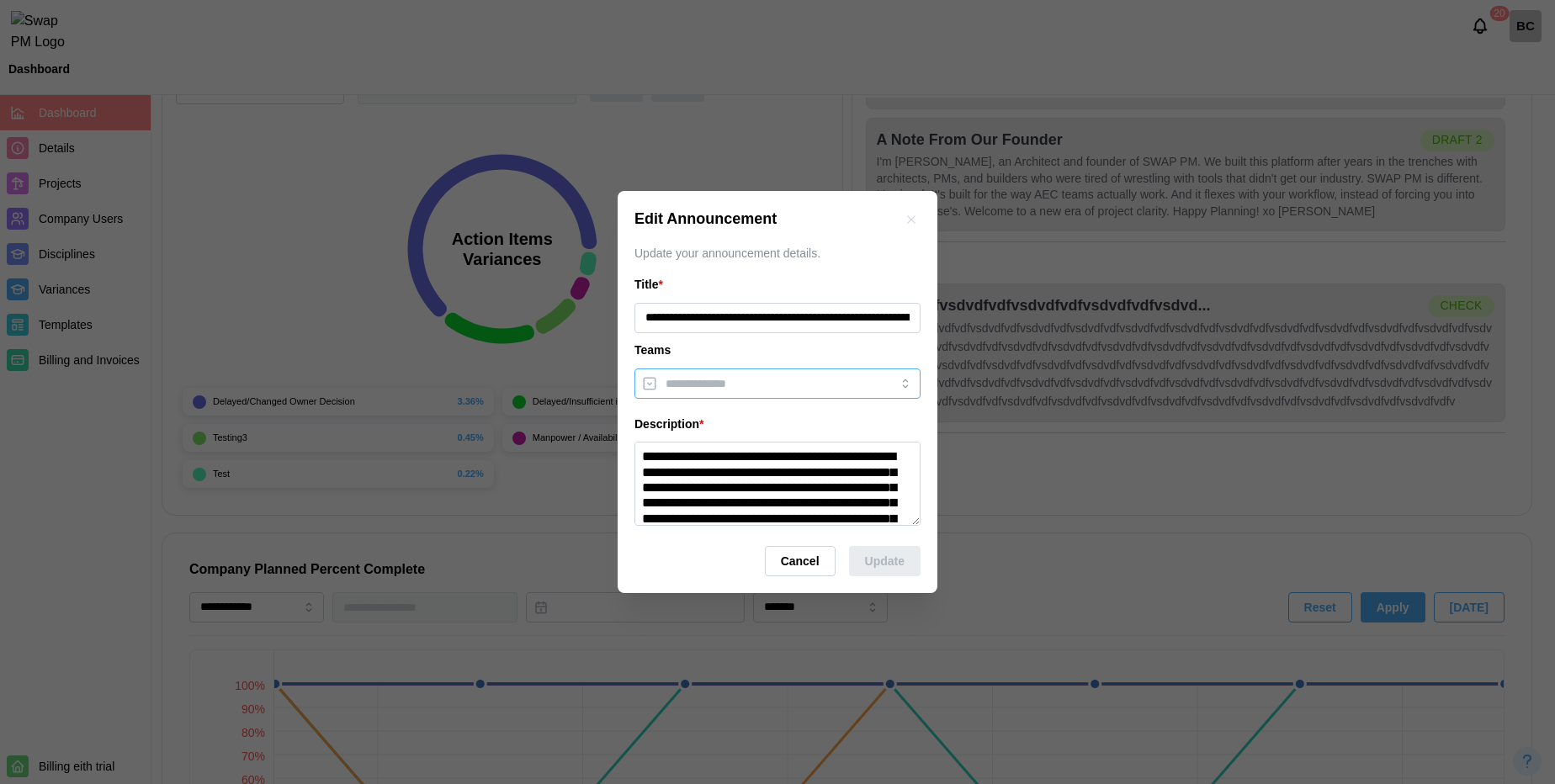
click at [793, 387] on input "search" at bounding box center [762, 383] width 194 height 14
click at [742, 347] on div "Teams" at bounding box center [778, 351] width 286 height 19
click at [783, 563] on span "Cancel" at bounding box center [800, 560] width 39 height 28
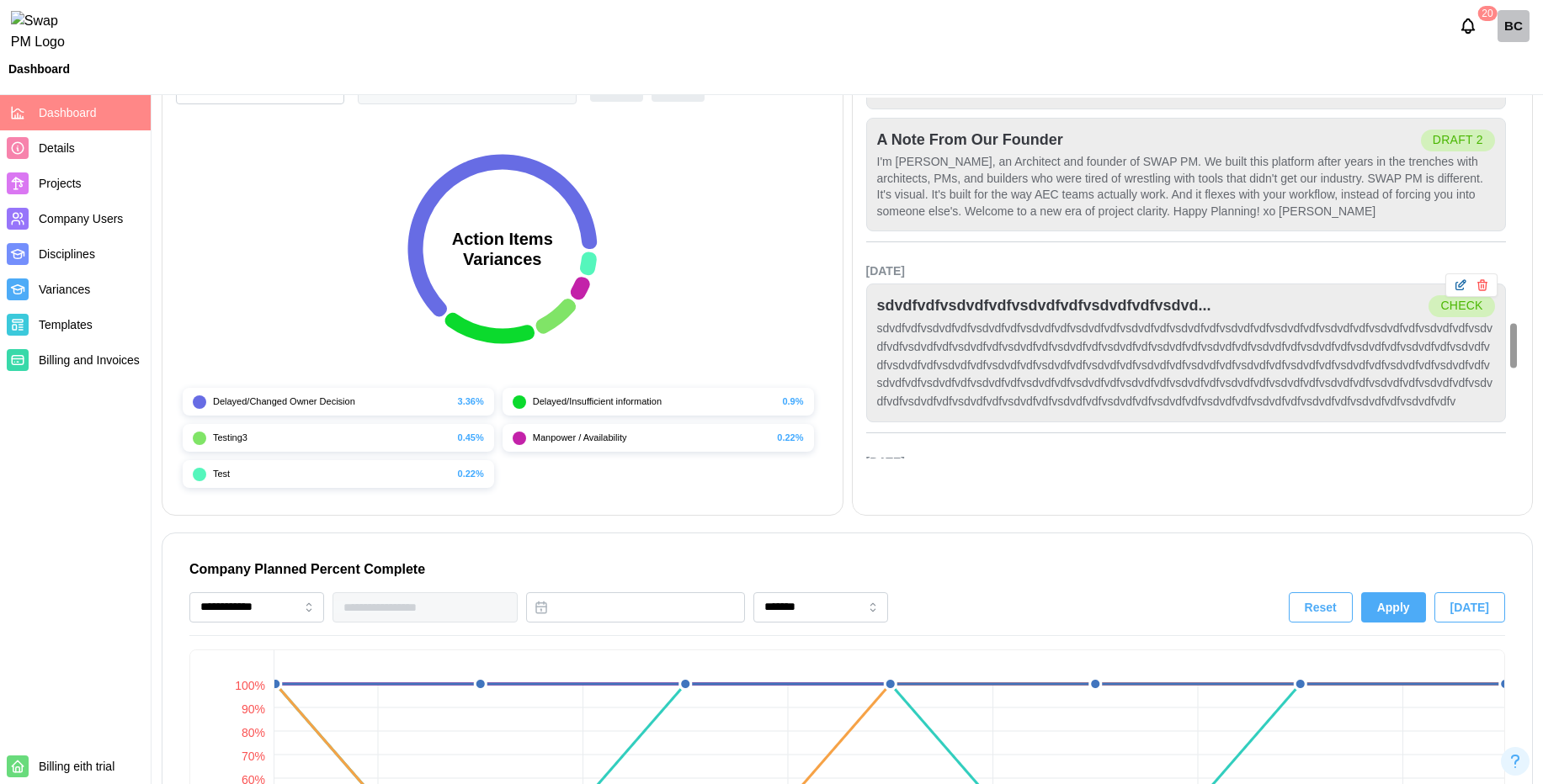
click at [1460, 291] on icon "button" at bounding box center [1460, 286] width 8 height 8
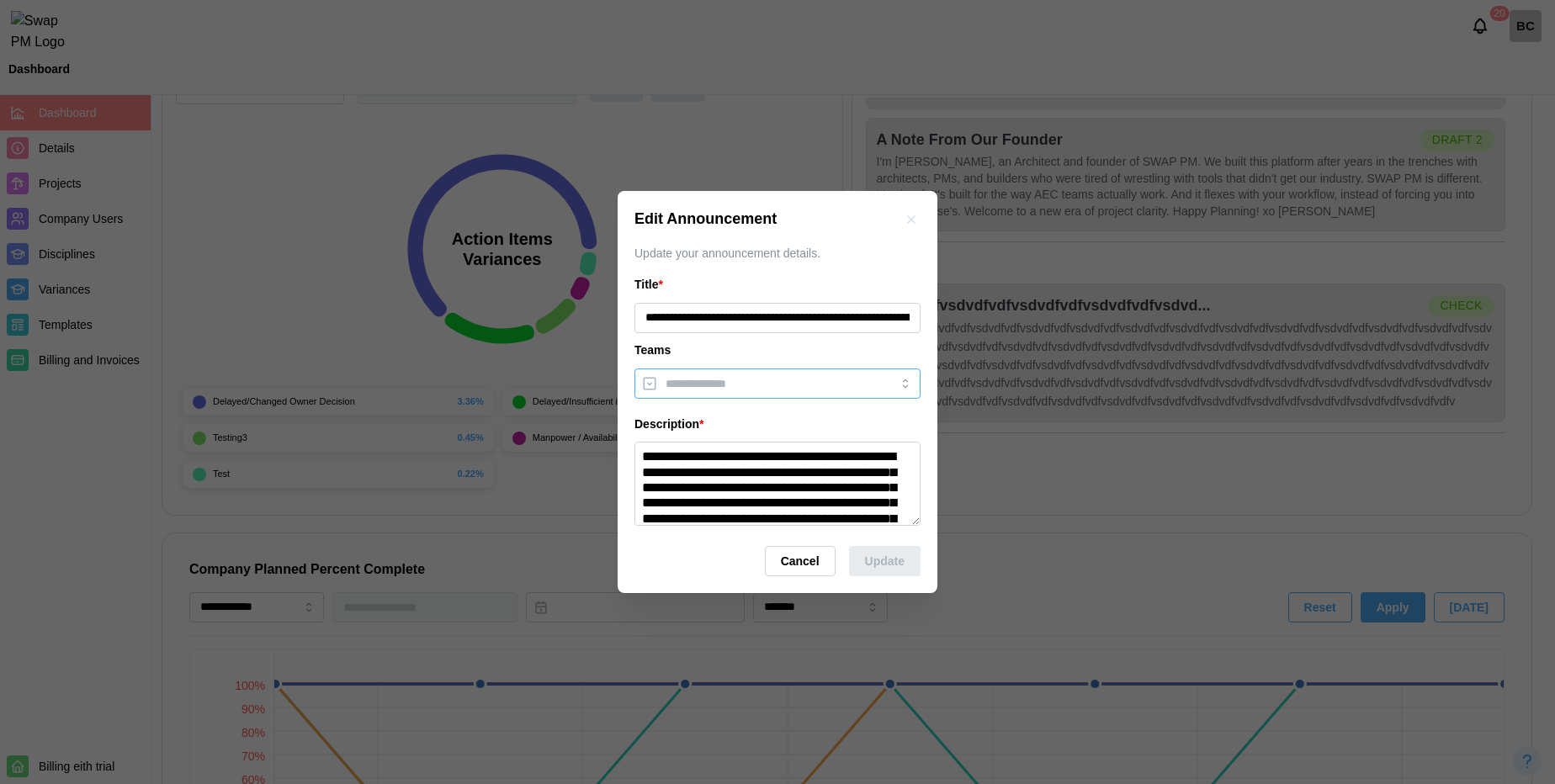
click at [804, 398] on div at bounding box center [778, 383] width 286 height 30
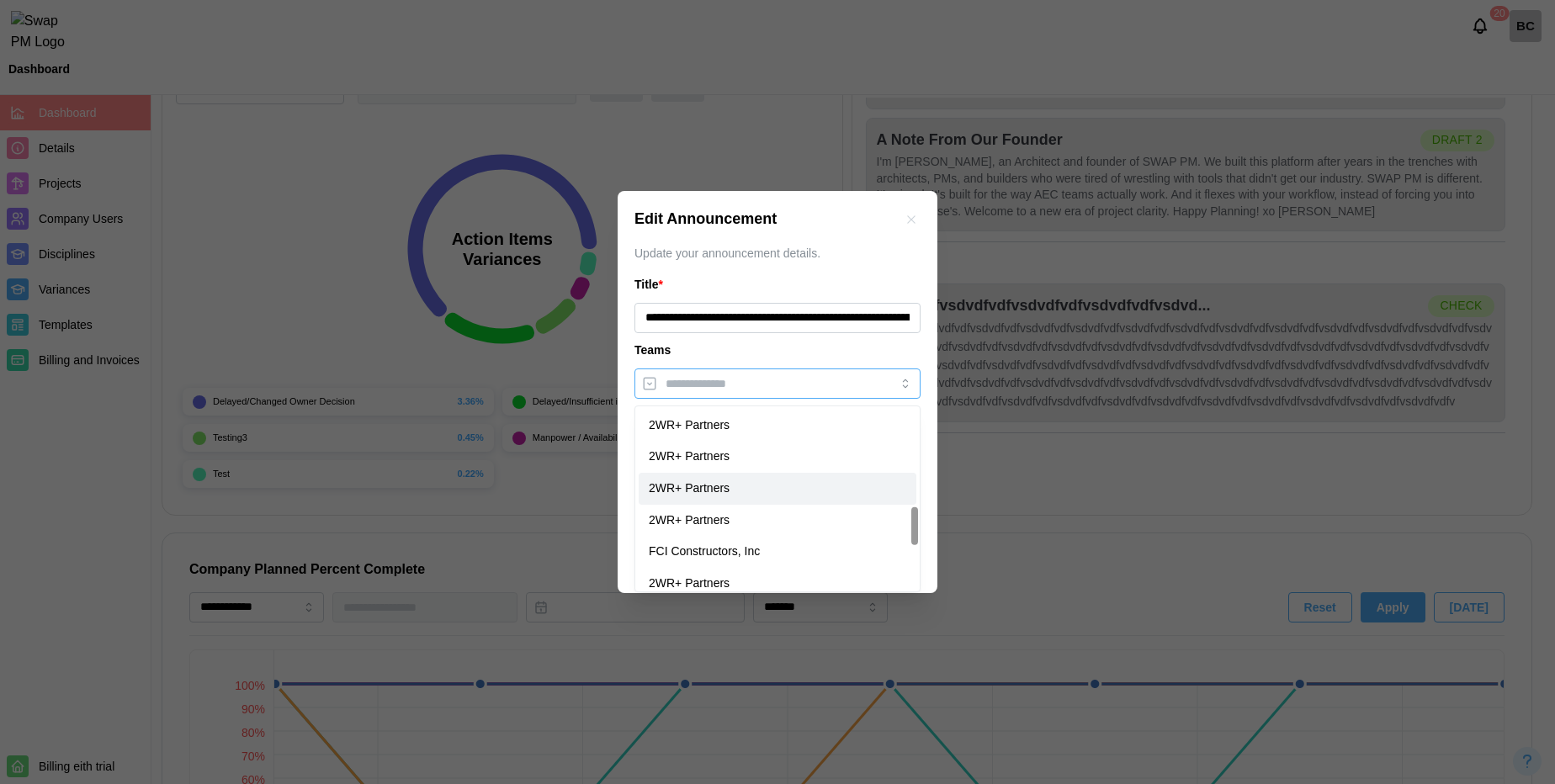
scroll to position [709, 0]
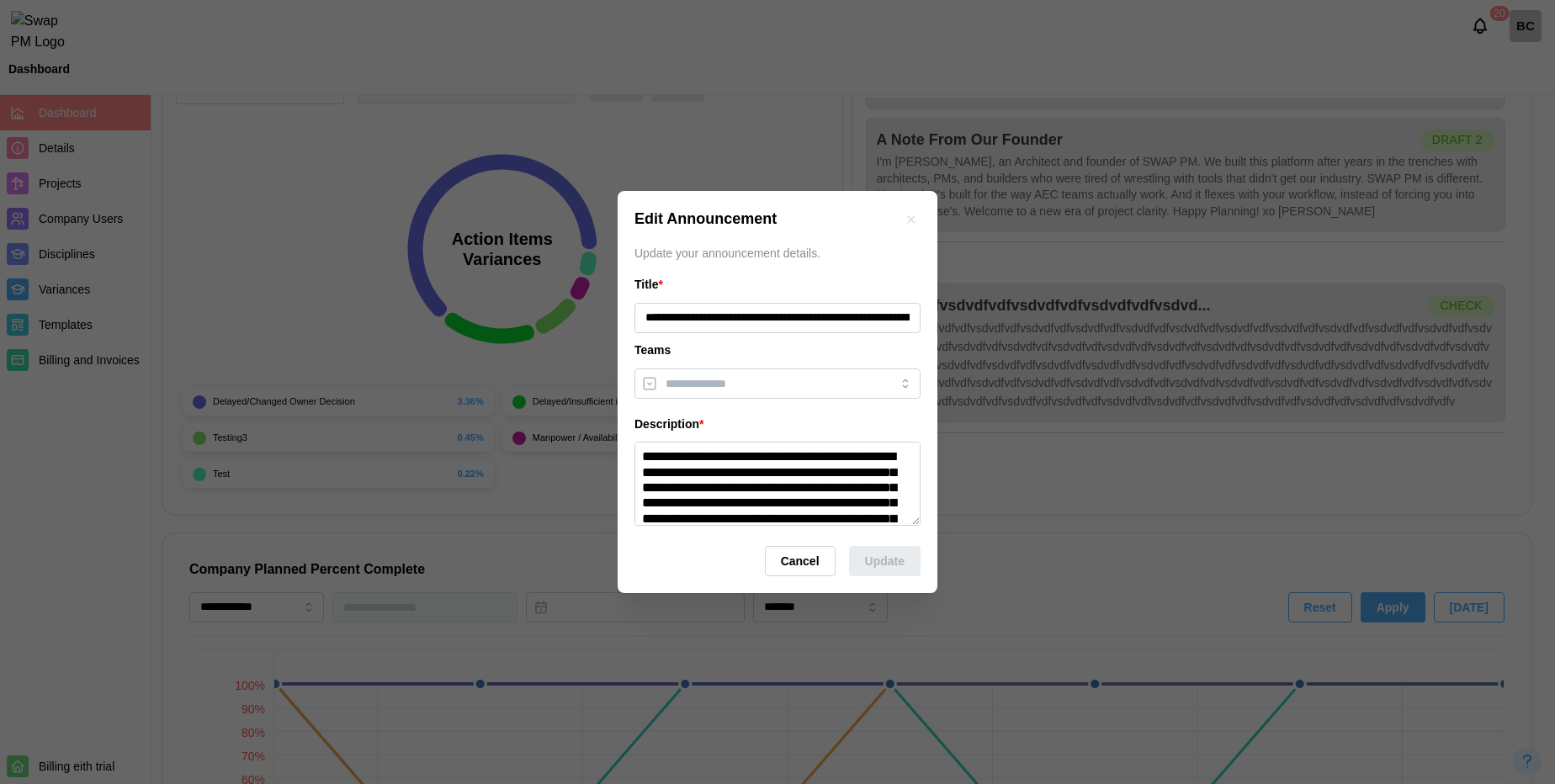
click at [620, 470] on div "**********" at bounding box center [778, 392] width 320 height 403
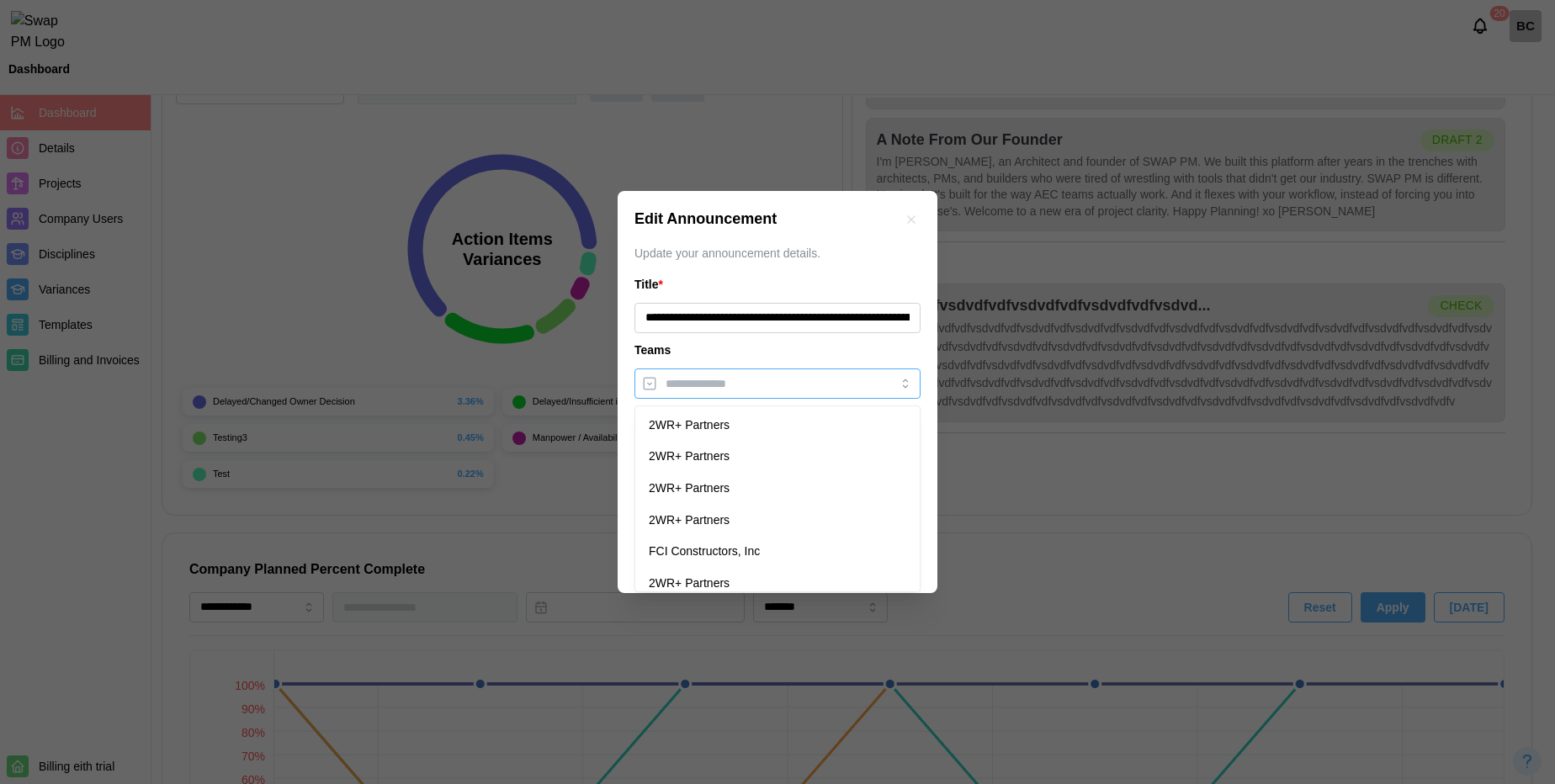
click at [746, 385] on input "search" at bounding box center [762, 383] width 194 height 14
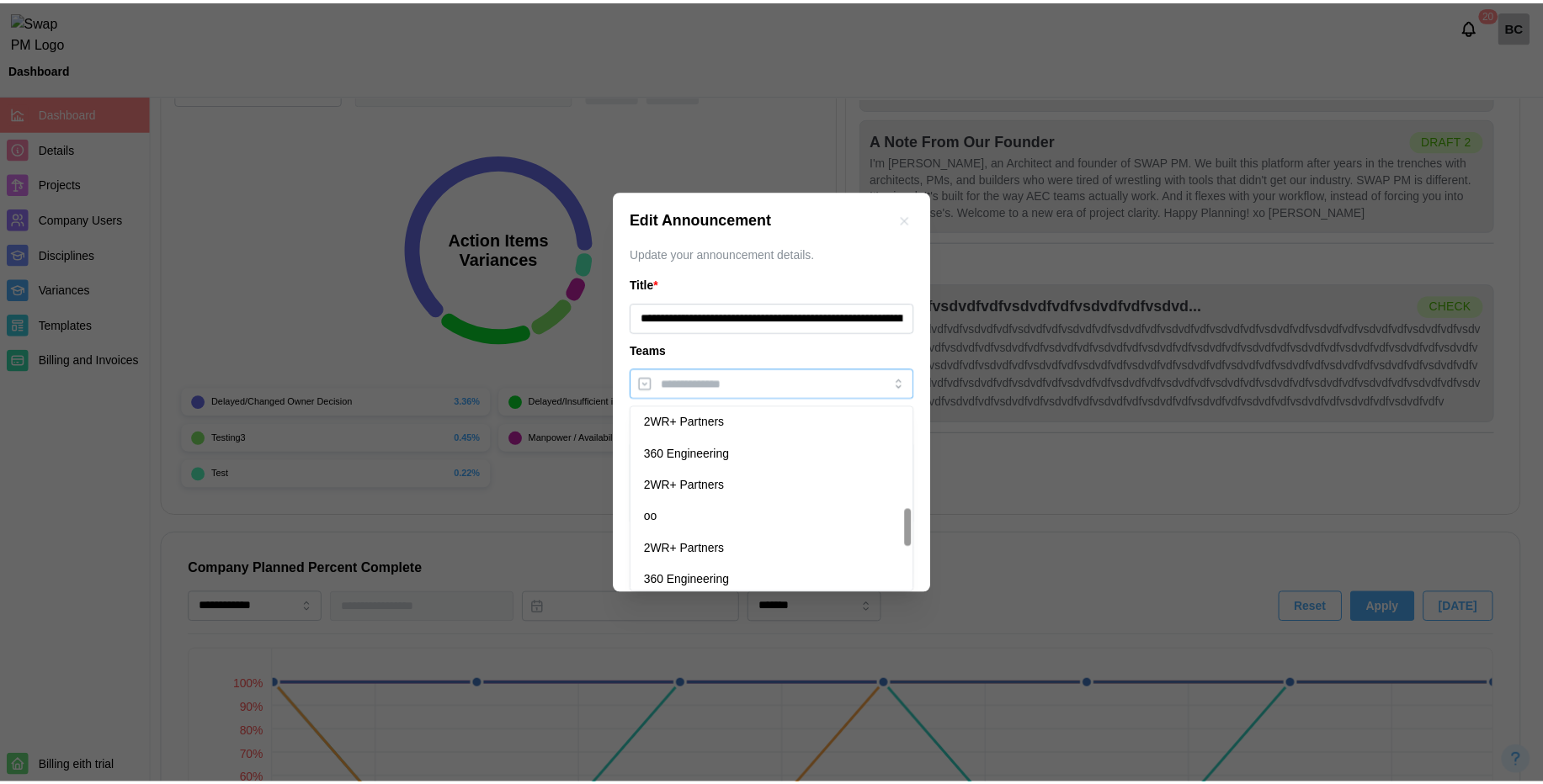
scroll to position [521, 0]
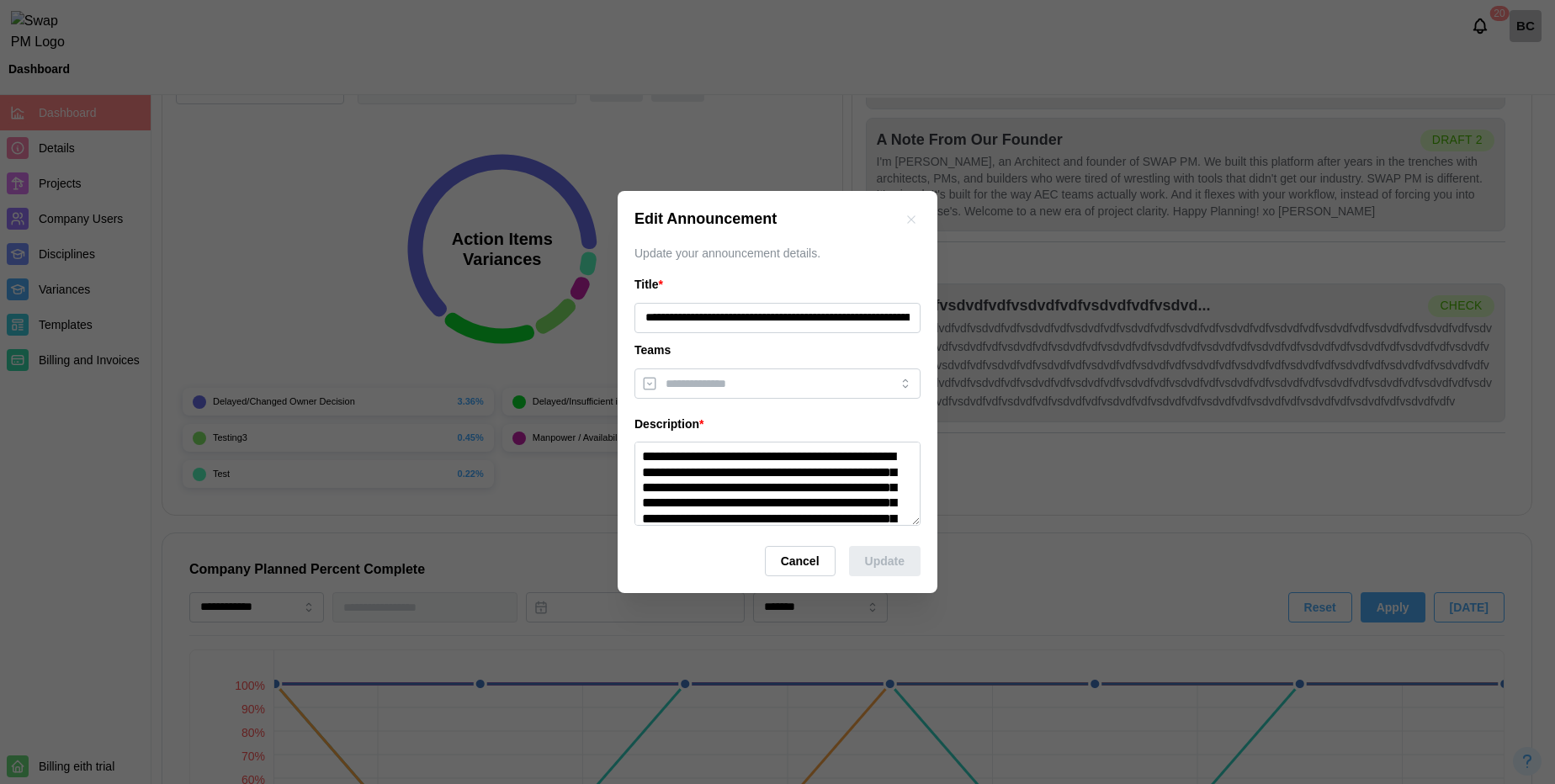
click at [628, 357] on div "**********" at bounding box center [778, 392] width 320 height 403
click at [779, 556] on button "Cancel" at bounding box center [800, 560] width 71 height 30
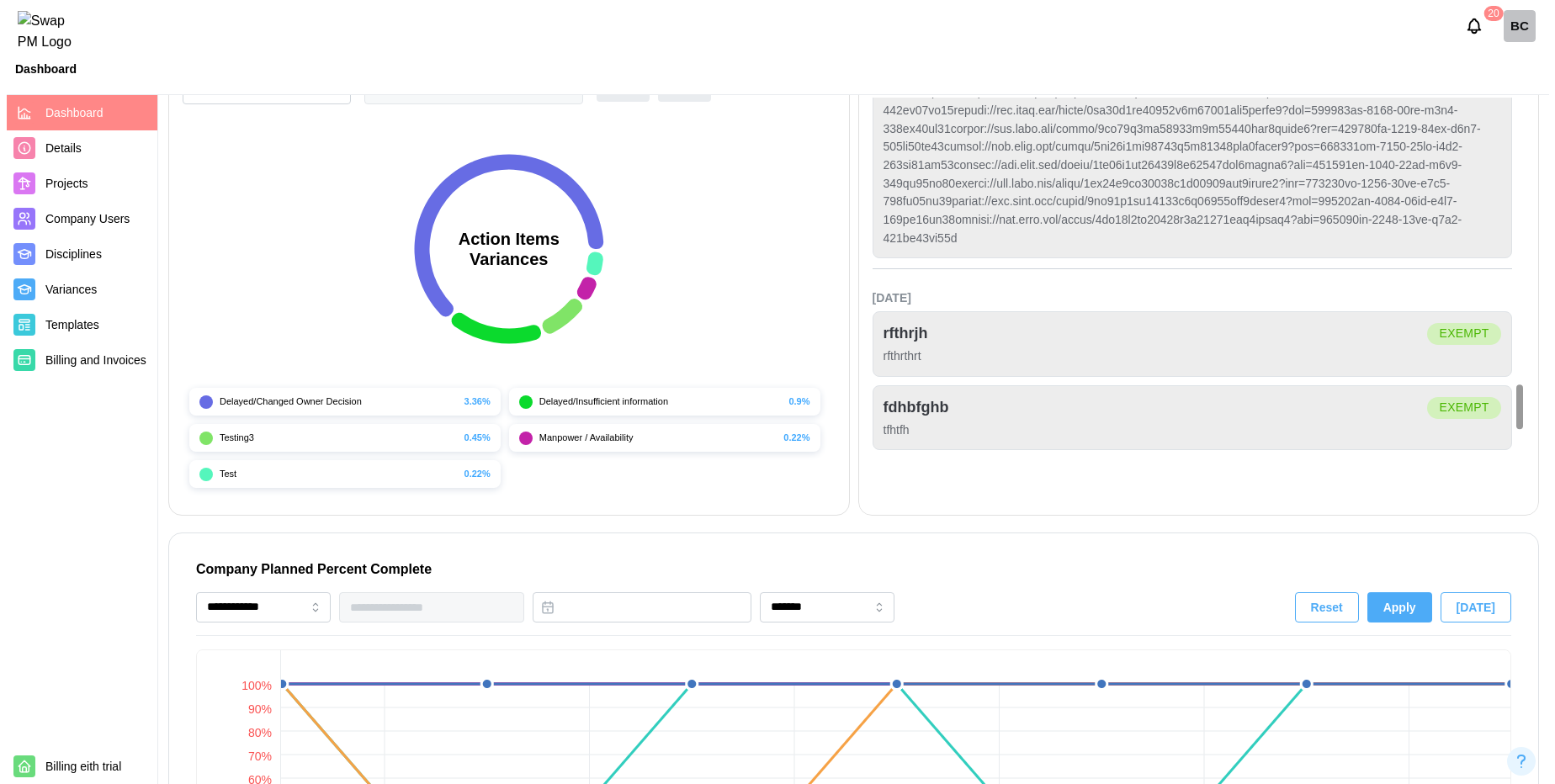
scroll to position [2352, 0]
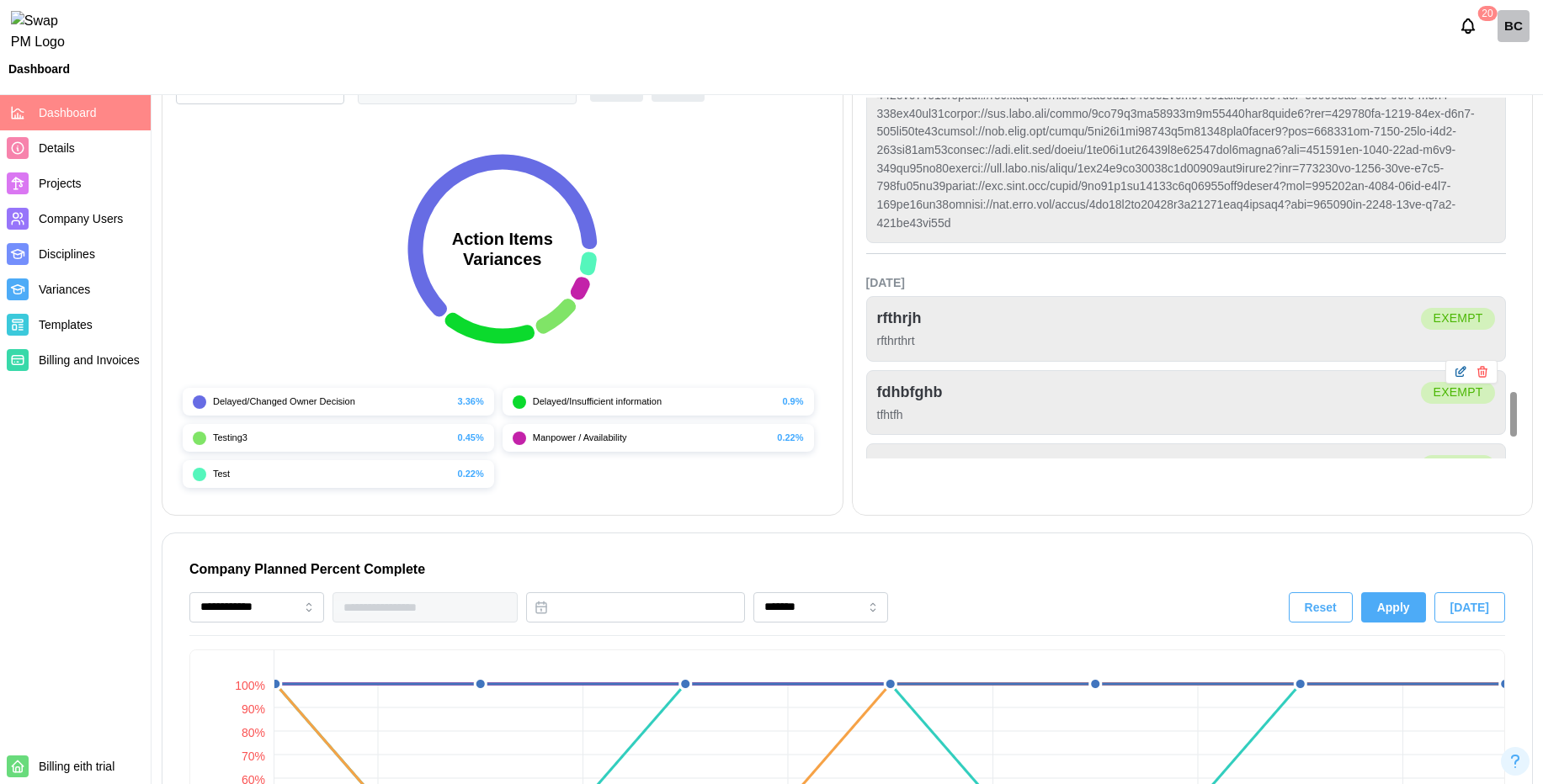
click at [1458, 373] on icon "button" at bounding box center [1460, 372] width 14 height 14
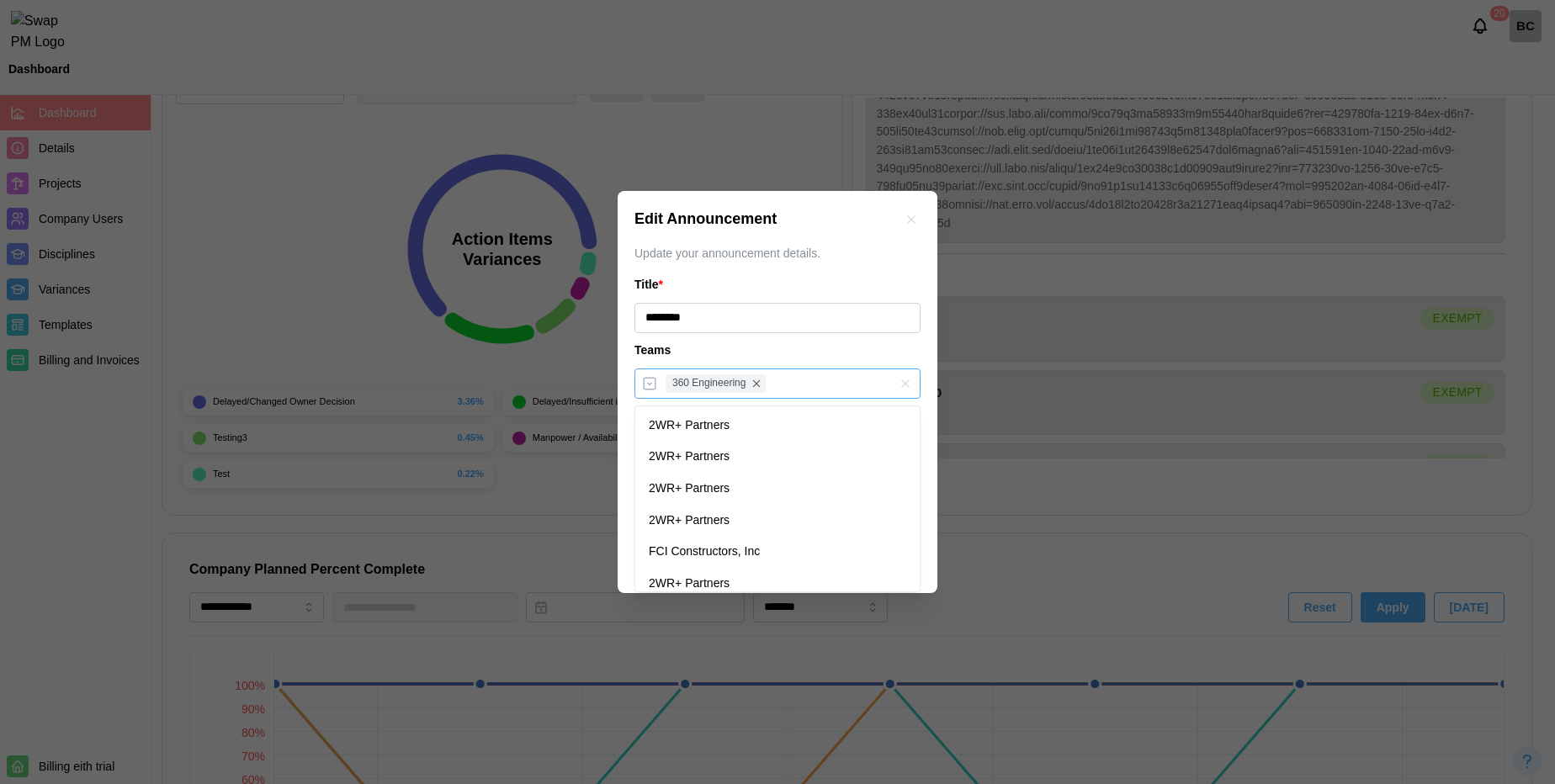
click at [831, 381] on div "360 Engineering" at bounding box center [760, 383] width 198 height 28
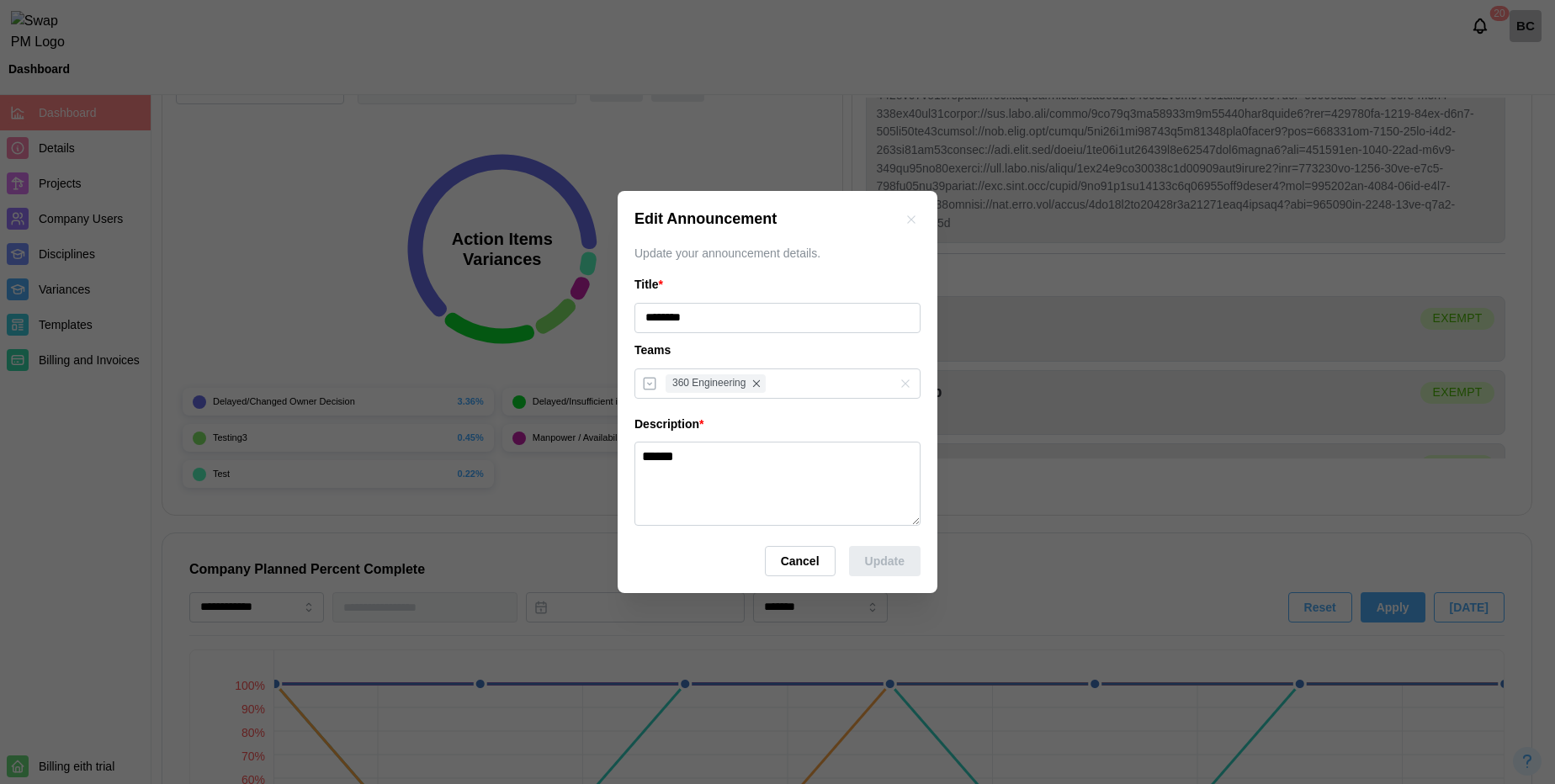
click at [621, 336] on div "Edit Announcement Update your announcement details. Title * ******** Teams 360 …" at bounding box center [778, 392] width 320 height 403
drag, startPoint x: 789, startPoint y: 545, endPoint x: 789, endPoint y: 557, distance: 12.0
click at [789, 557] on div "Edit Announcement Update your announcement details. Title * ******** Teams 360 …" at bounding box center [778, 392] width 320 height 403
click at [789, 557] on span "Cancel" at bounding box center [800, 560] width 39 height 28
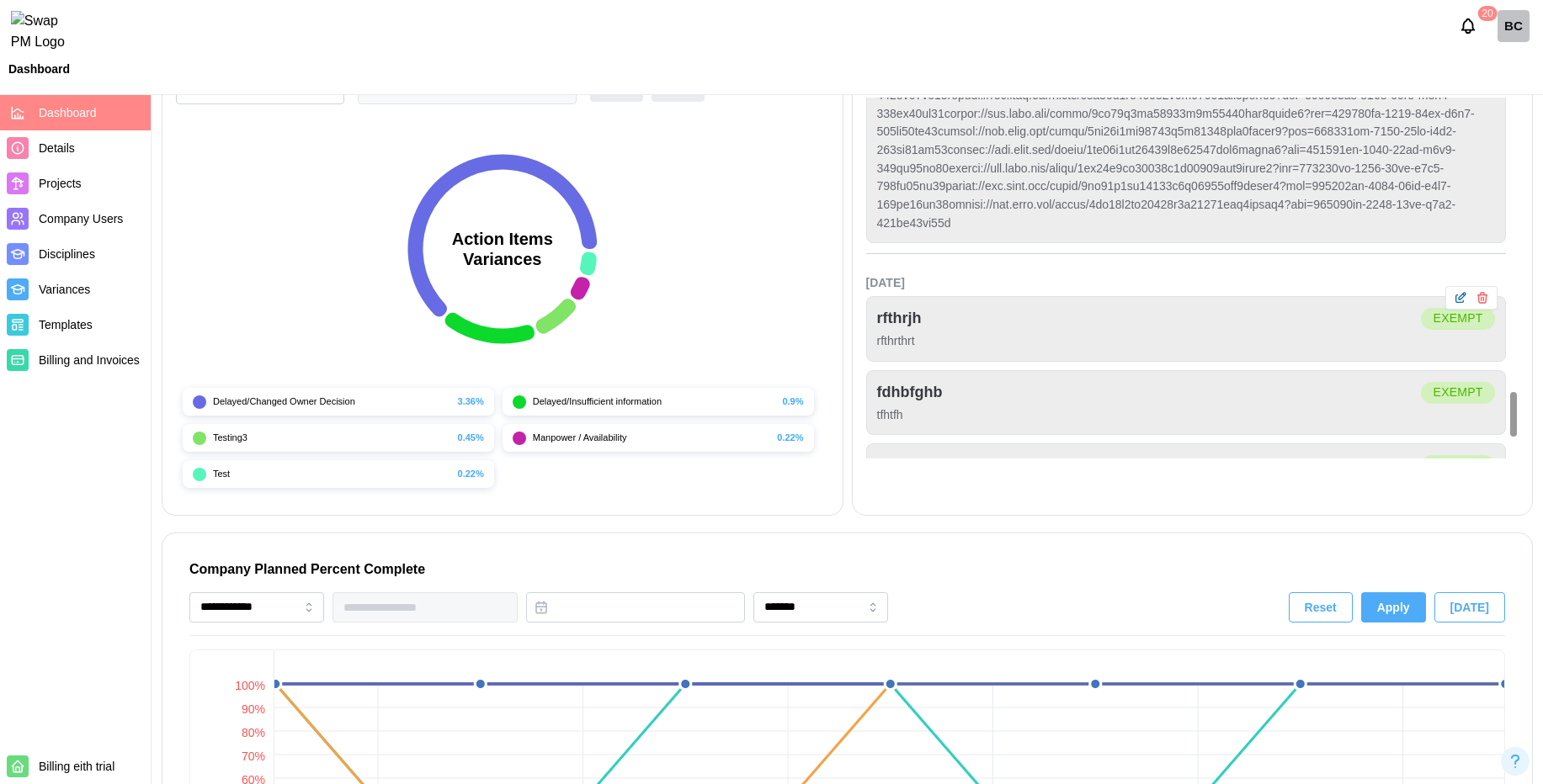
click at [1466, 300] on icon "button" at bounding box center [1460, 298] width 14 height 14
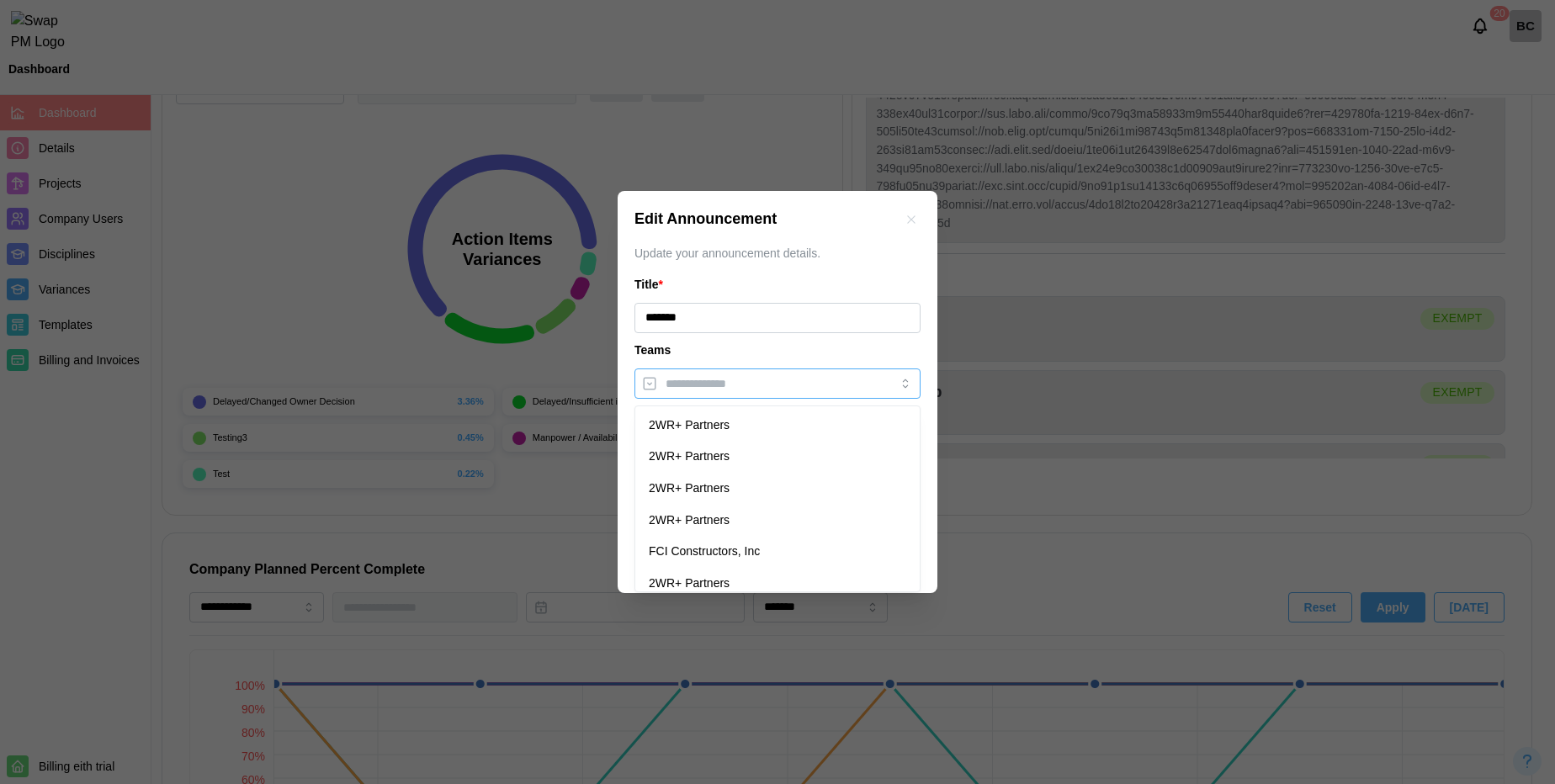
click at [830, 398] on div at bounding box center [778, 383] width 286 height 30
